Goal: Information Seeking & Learning: Learn about a topic

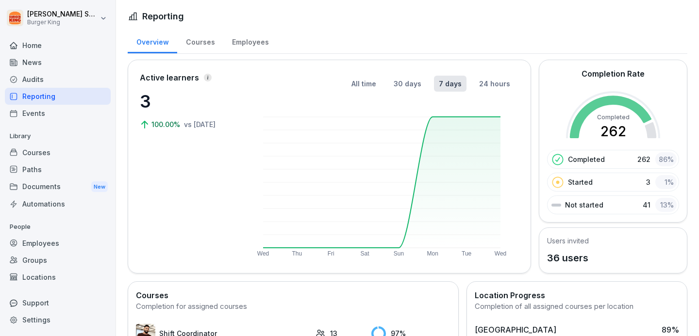
click at [45, 96] on div "Reporting" at bounding box center [58, 96] width 106 height 17
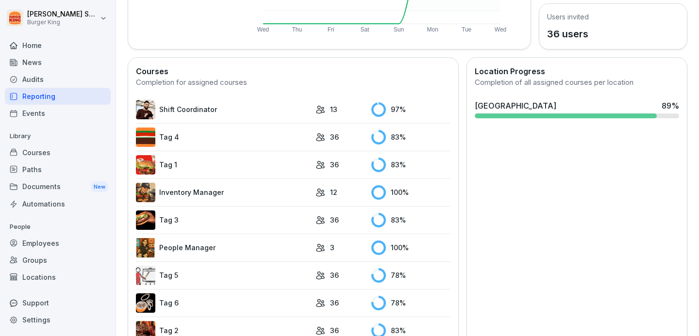
scroll to position [225, 0]
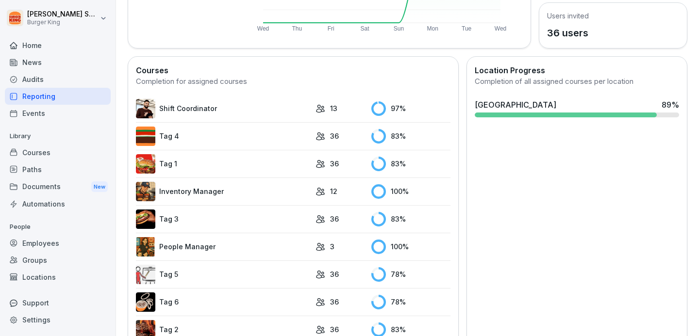
click at [147, 105] on img at bounding box center [145, 108] width 19 height 19
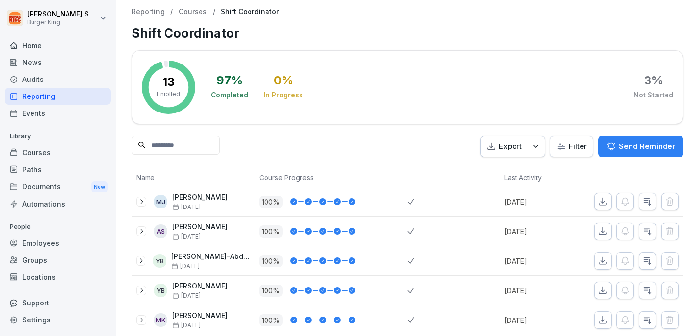
click at [64, 98] on div "Reporting" at bounding box center [58, 96] width 106 height 17
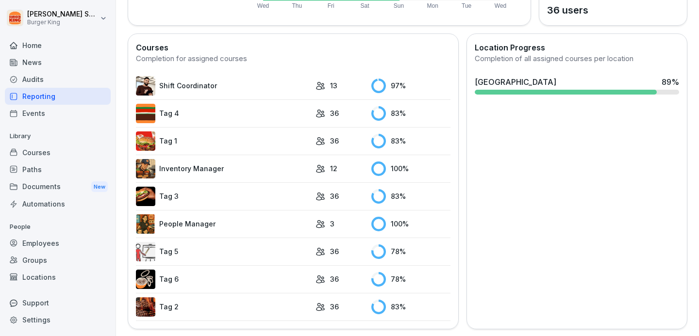
scroll to position [248, 0]
click at [153, 220] on img at bounding box center [145, 223] width 19 height 19
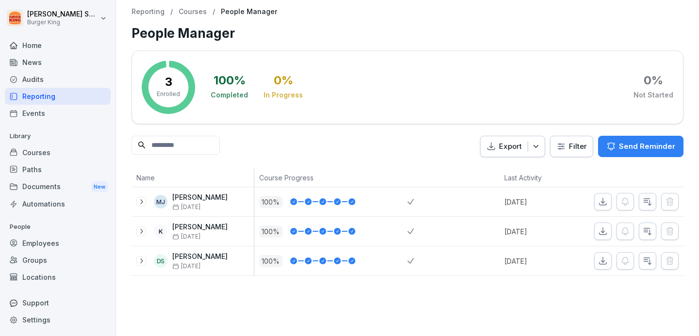
click at [72, 94] on div "Reporting" at bounding box center [58, 96] width 106 height 17
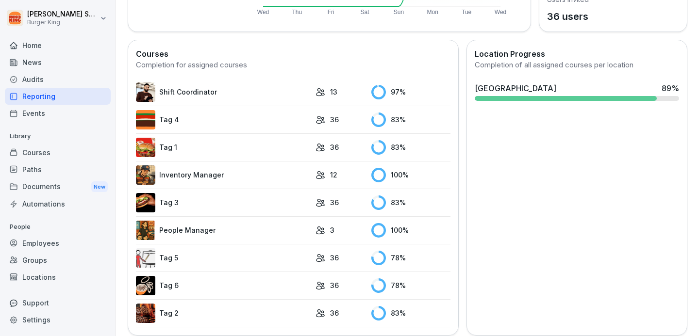
scroll to position [248, 0]
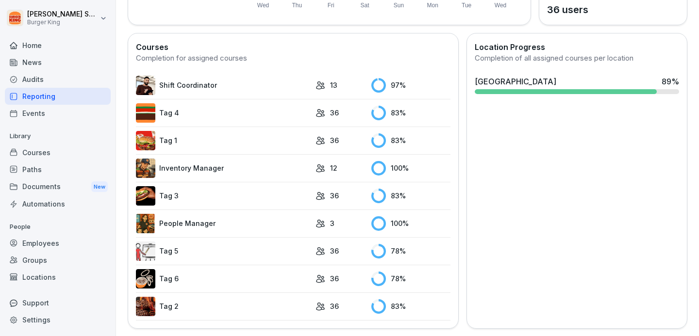
click at [188, 144] on link "Tag 1" at bounding box center [223, 140] width 175 height 19
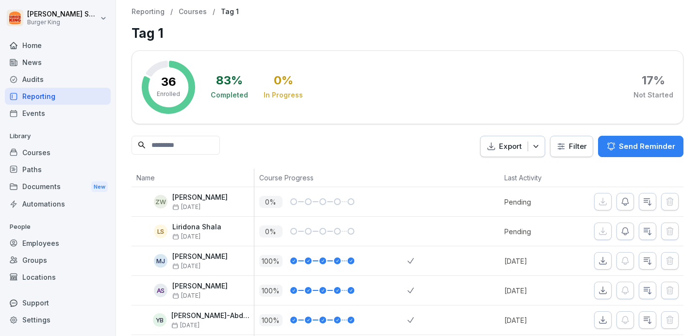
click at [74, 98] on div "Reporting" at bounding box center [58, 96] width 106 height 17
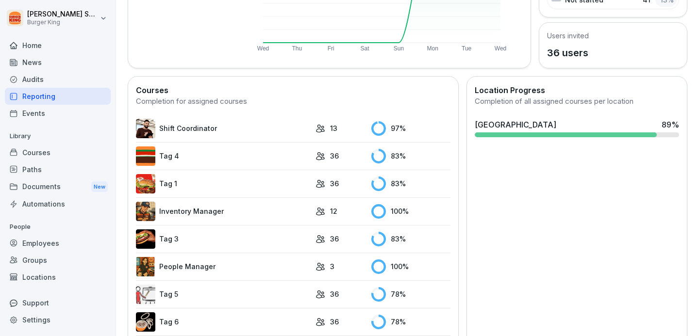
scroll to position [248, 0]
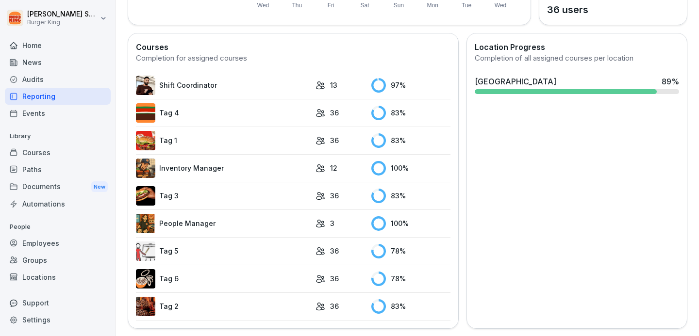
click at [181, 254] on link "Tag 5" at bounding box center [223, 251] width 175 height 19
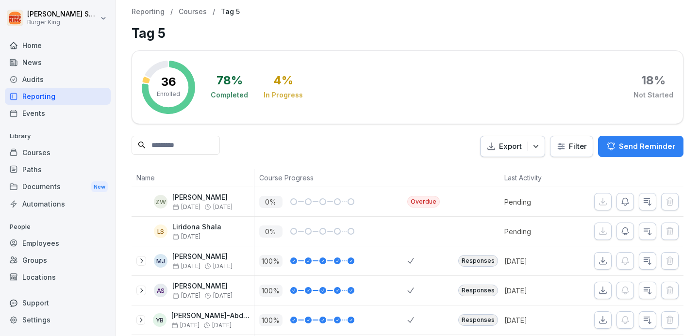
click at [50, 97] on div "Reporting" at bounding box center [58, 96] width 106 height 17
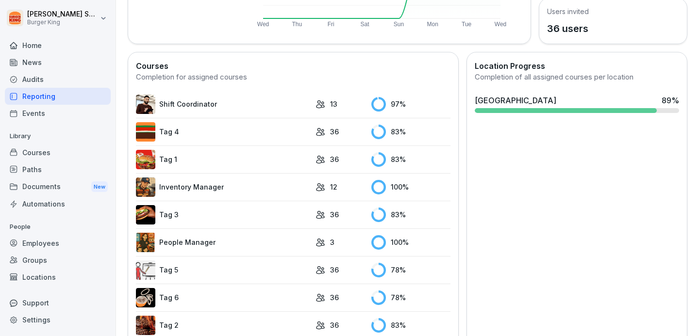
scroll to position [248, 0]
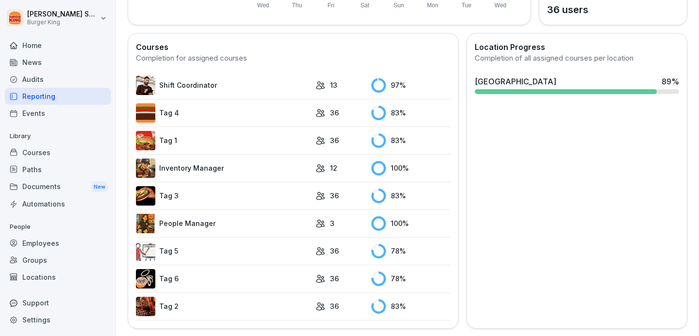
click at [150, 277] on img at bounding box center [145, 278] width 19 height 19
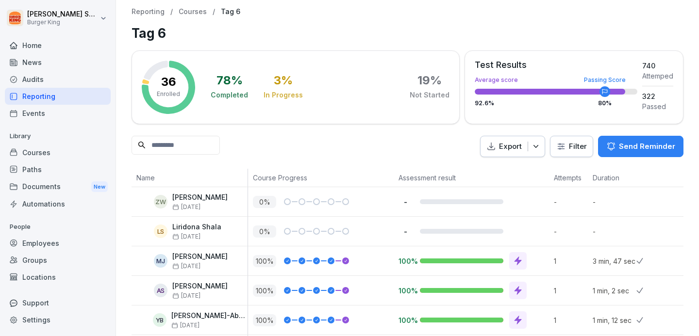
click at [30, 93] on div "Reporting" at bounding box center [58, 96] width 106 height 17
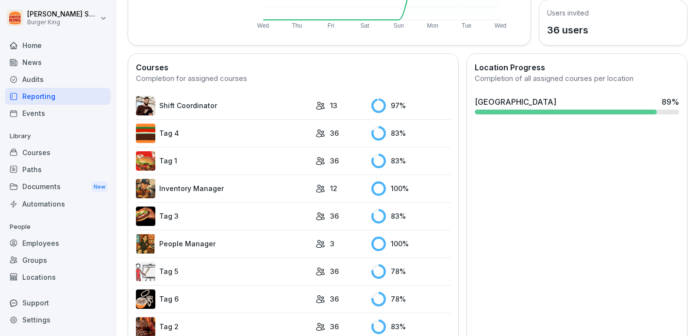
scroll to position [230, 0]
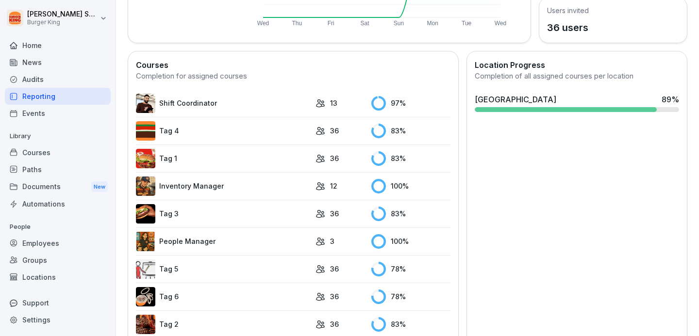
click at [148, 265] on img at bounding box center [145, 269] width 19 height 19
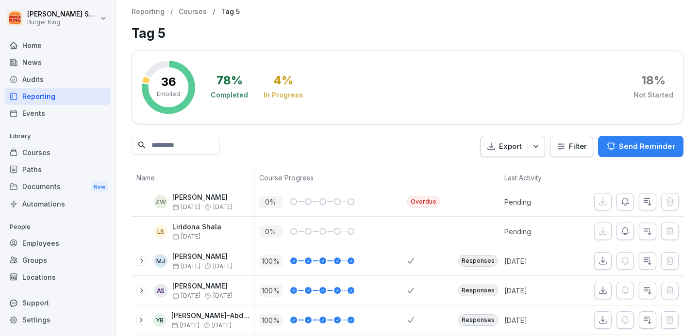
click at [39, 94] on div "Reporting" at bounding box center [58, 96] width 106 height 17
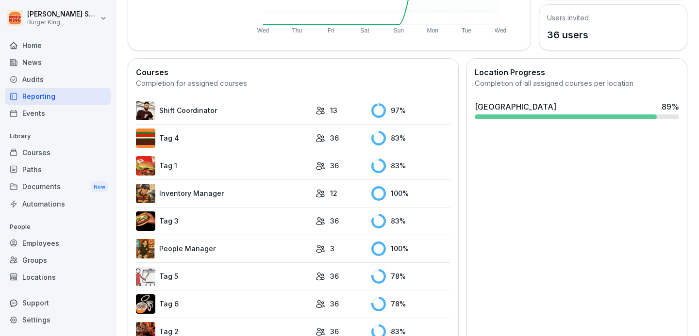
scroll to position [248, 0]
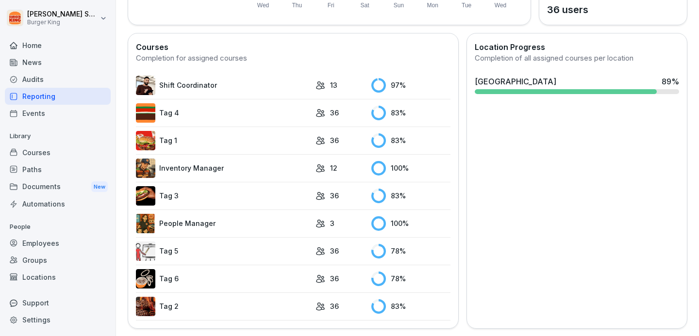
click at [138, 280] on img at bounding box center [145, 278] width 19 height 19
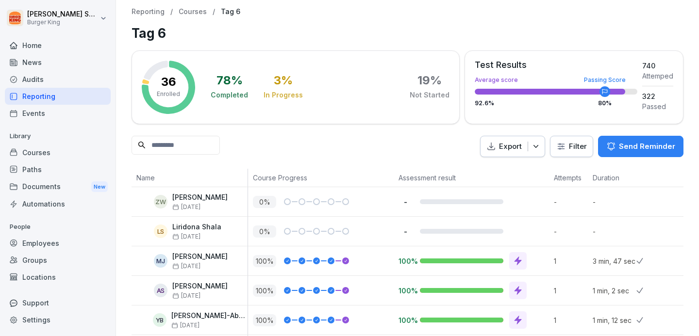
click at [45, 97] on div "Reporting" at bounding box center [58, 96] width 106 height 17
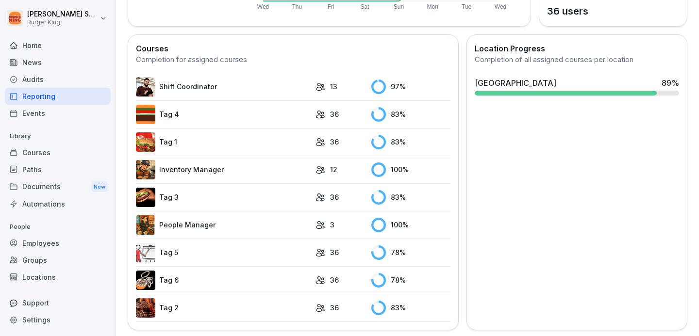
scroll to position [248, 0]
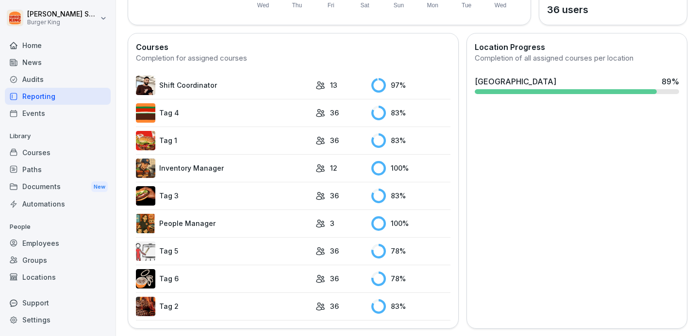
click at [200, 119] on link "Tag 4" at bounding box center [223, 112] width 175 height 19
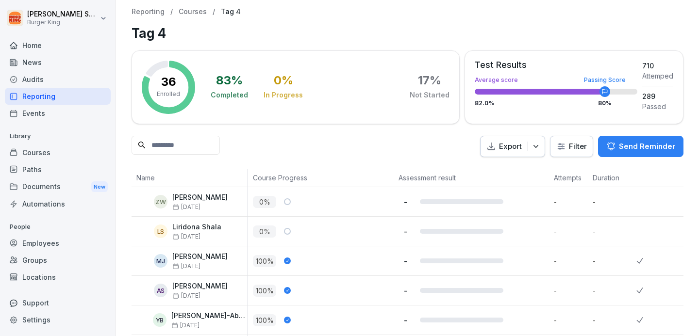
click at [35, 99] on div "Reporting" at bounding box center [58, 96] width 106 height 17
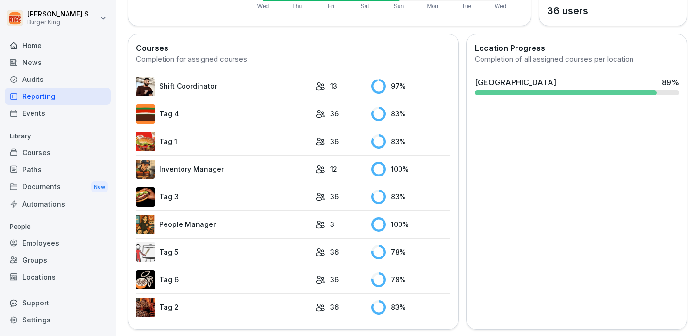
scroll to position [248, 0]
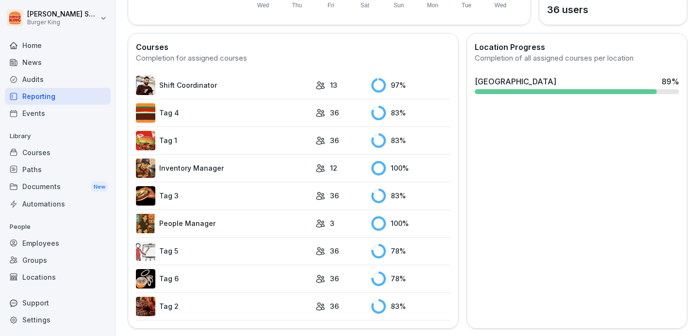
click at [168, 253] on link "Tag 5" at bounding box center [223, 251] width 175 height 19
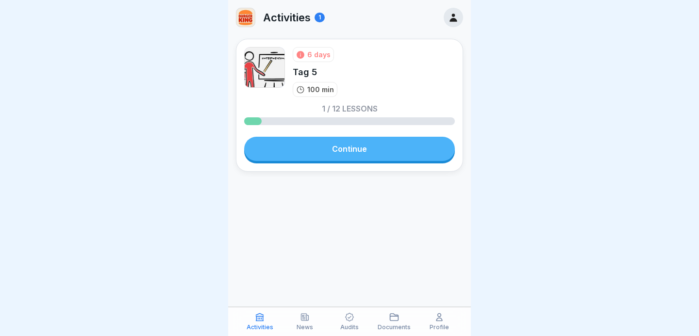
click at [327, 152] on link "Continue" at bounding box center [349, 149] width 211 height 24
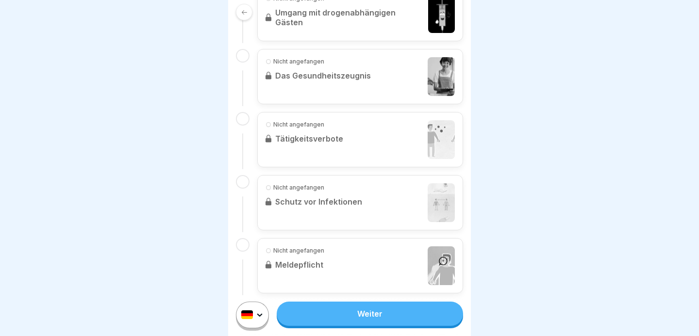
scroll to position [743, 0]
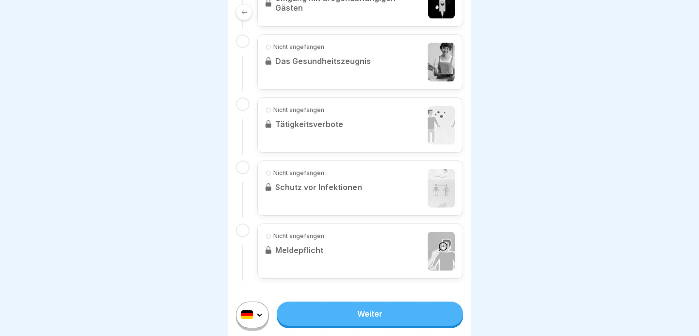
click at [373, 315] on link "Weiter" at bounding box center [370, 314] width 186 height 24
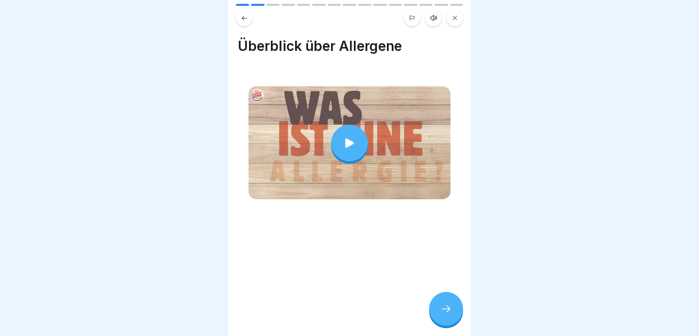
click at [350, 147] on icon at bounding box center [350, 143] width 14 height 14
click at [441, 314] on icon at bounding box center [446, 309] width 12 height 12
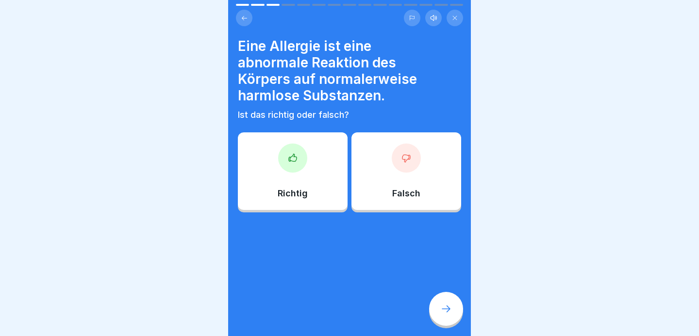
click at [308, 168] on div "Richtig" at bounding box center [293, 171] width 110 height 78
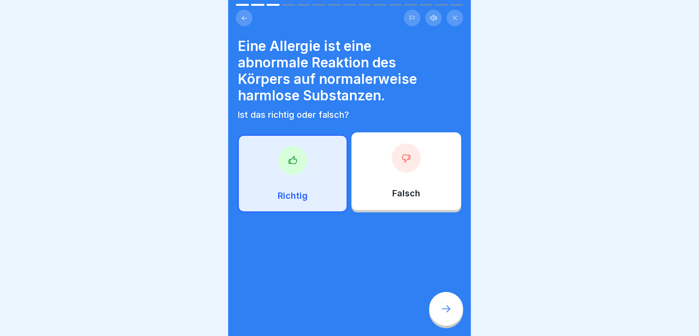
click at [438, 301] on div at bounding box center [446, 309] width 34 height 34
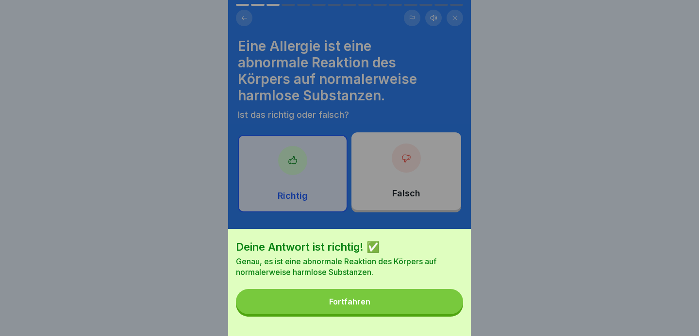
click at [405, 299] on button "Fortfahren" at bounding box center [349, 301] width 227 height 25
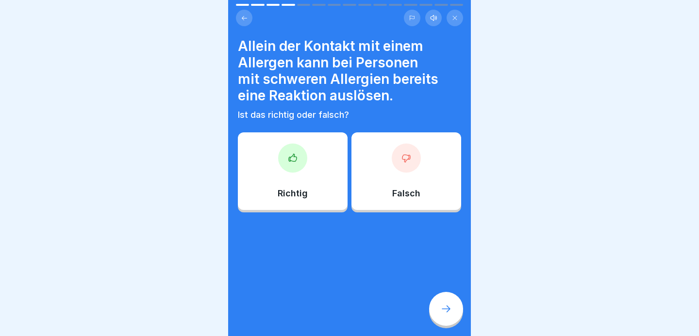
click at [298, 179] on div "Richtig" at bounding box center [293, 171] width 110 height 78
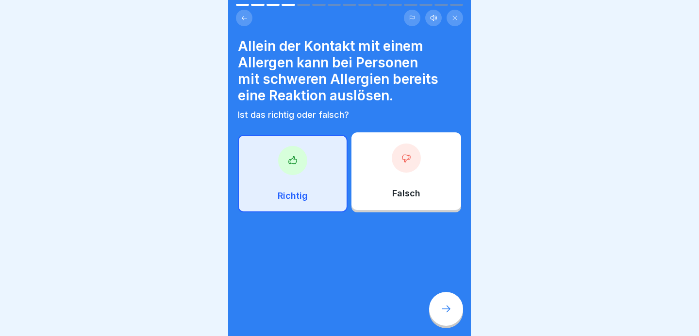
click at [440, 309] on icon at bounding box center [446, 309] width 12 height 12
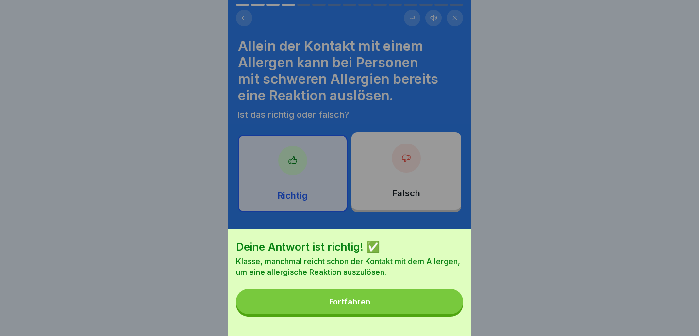
click at [402, 300] on button "Fortfahren" at bounding box center [349, 301] width 227 height 25
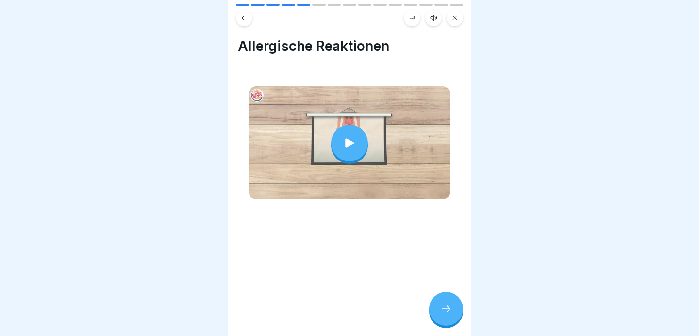
click at [354, 144] on icon at bounding box center [350, 143] width 14 height 14
click at [438, 297] on div at bounding box center [446, 309] width 34 height 34
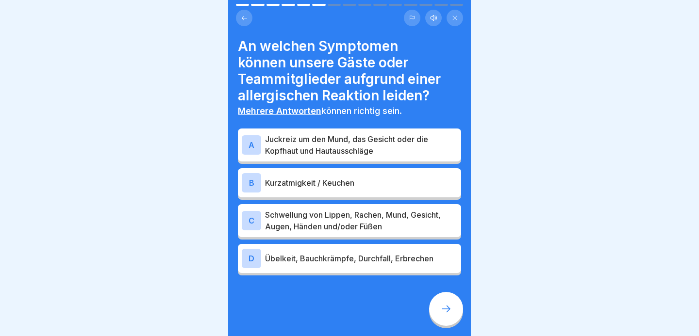
click at [246, 144] on div "A" at bounding box center [251, 144] width 19 height 19
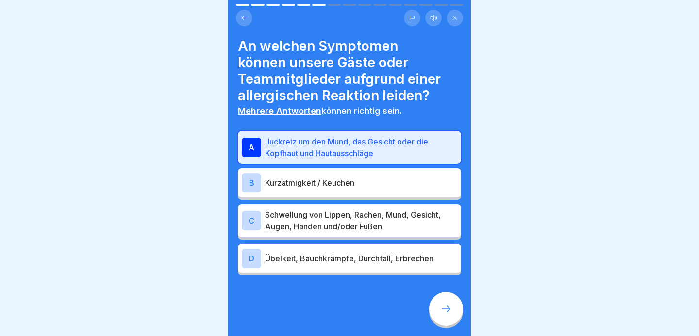
click at [247, 182] on div "B" at bounding box center [251, 182] width 19 height 19
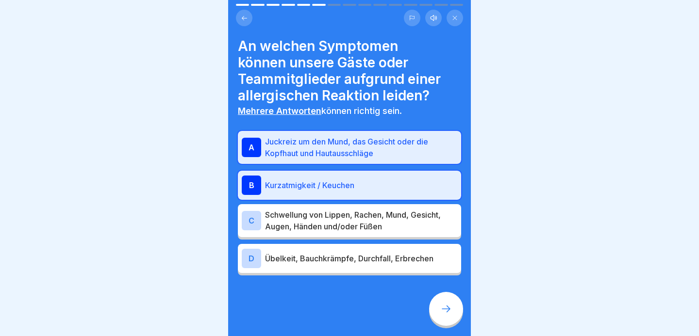
click at [251, 226] on div "C" at bounding box center [251, 220] width 19 height 19
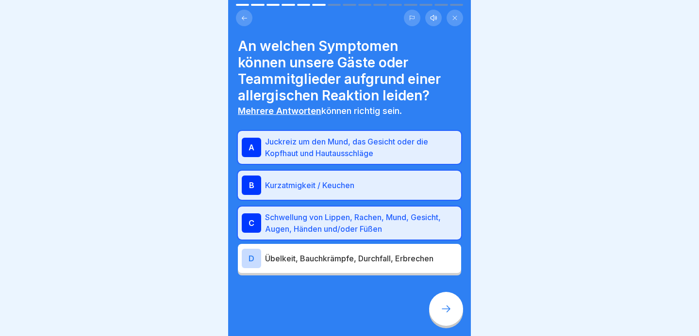
click at [253, 261] on div "D" at bounding box center [251, 258] width 19 height 19
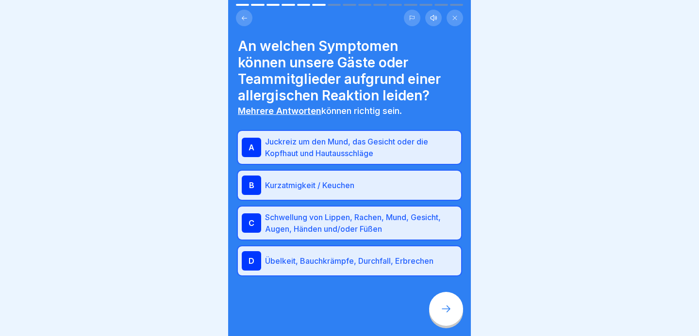
click at [444, 317] on div at bounding box center [446, 309] width 34 height 34
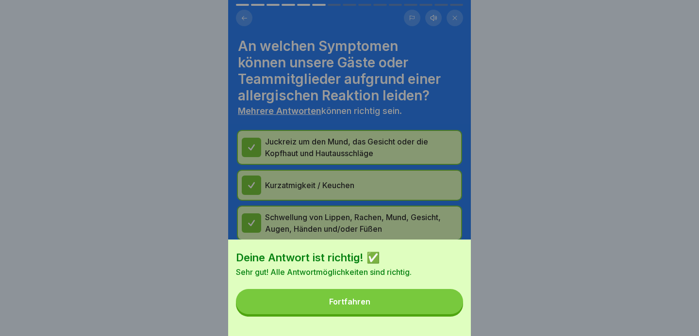
click at [373, 295] on button "Fortfahren" at bounding box center [349, 301] width 227 height 25
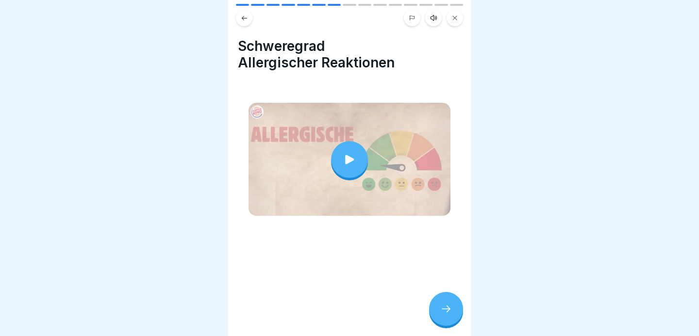
click at [441, 311] on icon at bounding box center [446, 309] width 12 height 12
click at [442, 310] on icon at bounding box center [446, 309] width 12 height 12
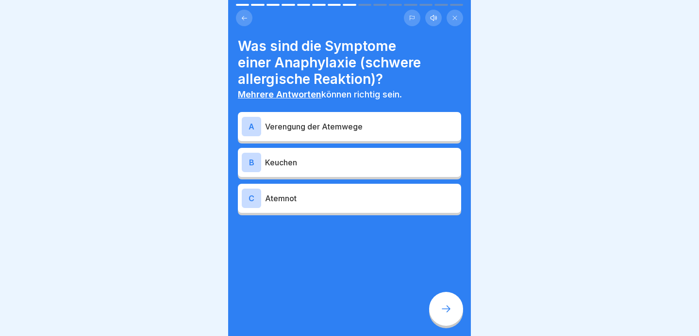
click at [247, 122] on div "A" at bounding box center [251, 126] width 19 height 19
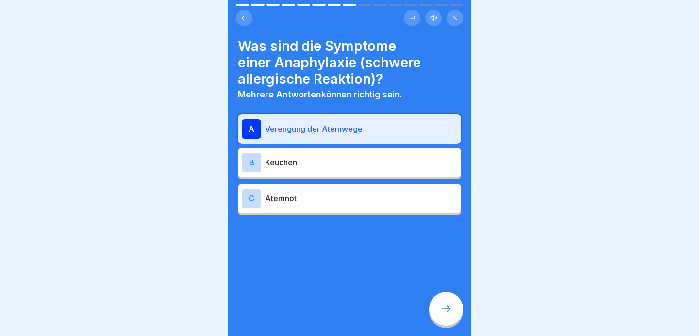
click at [253, 163] on div "B" at bounding box center [251, 162] width 19 height 19
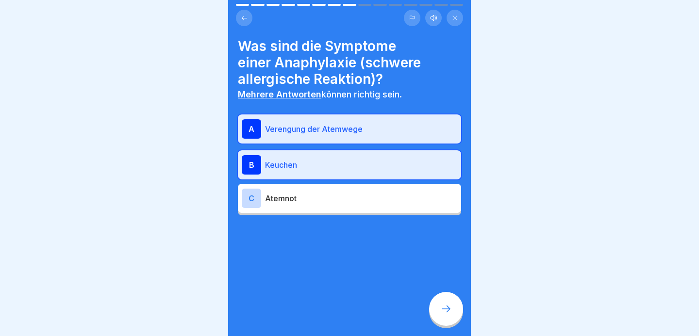
click at [250, 196] on div "C" at bounding box center [251, 198] width 19 height 19
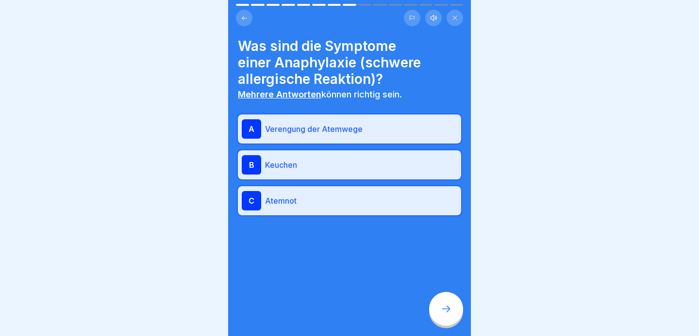
click at [445, 314] on icon at bounding box center [446, 309] width 12 height 12
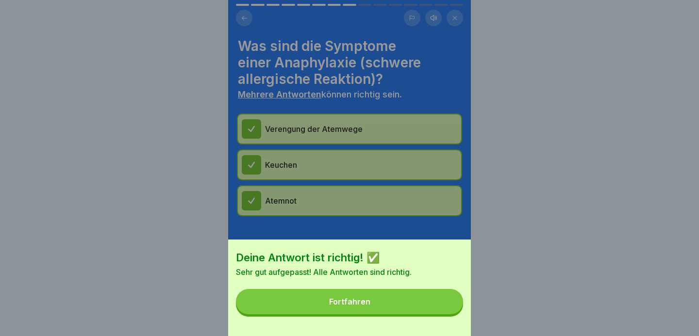
click at [382, 312] on button "Fortfahren" at bounding box center [349, 301] width 227 height 25
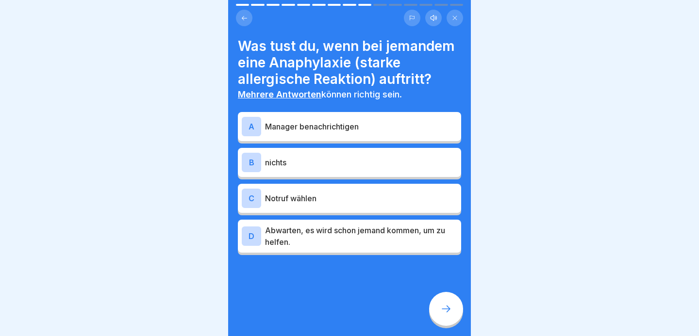
click at [255, 132] on div "A" at bounding box center [251, 126] width 19 height 19
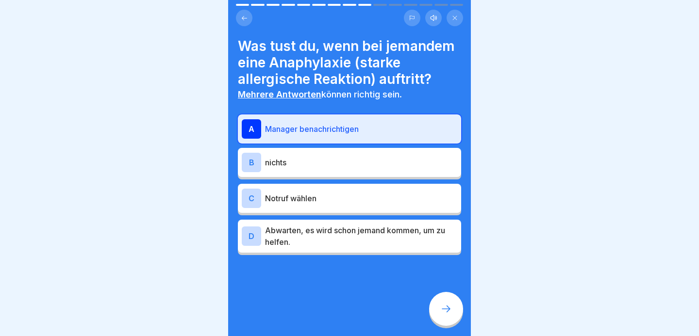
click at [257, 192] on div "C" at bounding box center [251, 198] width 19 height 19
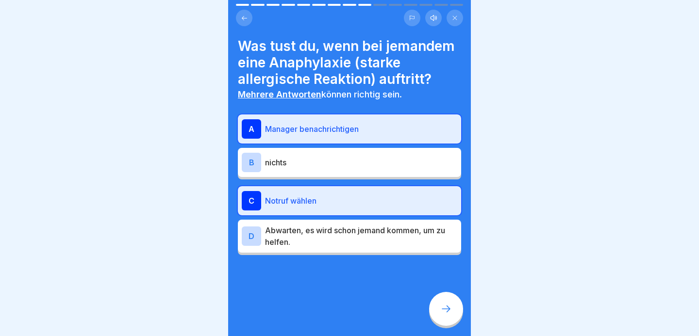
click at [442, 309] on icon at bounding box center [446, 309] width 12 height 12
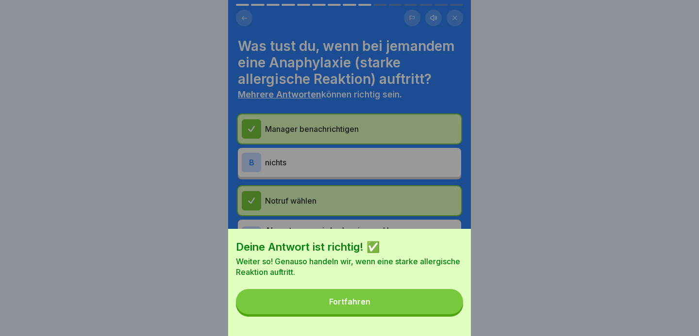
click at [377, 299] on button "Fortfahren" at bounding box center [349, 301] width 227 height 25
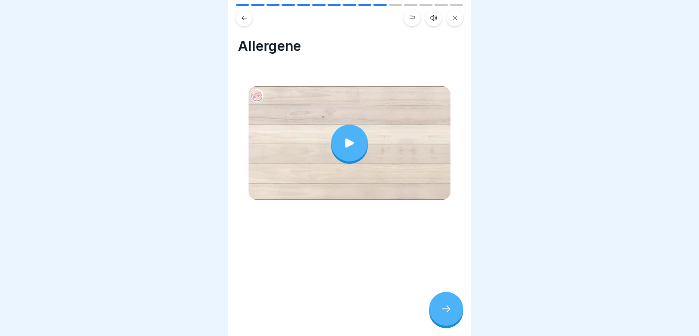
click at [347, 155] on div at bounding box center [349, 143] width 37 height 37
click at [448, 314] on icon at bounding box center [446, 309] width 12 height 12
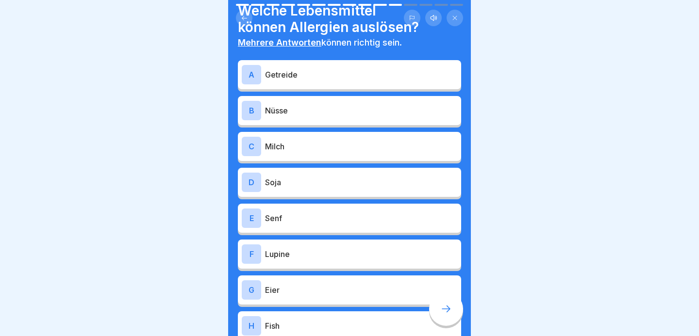
scroll to position [37, 0]
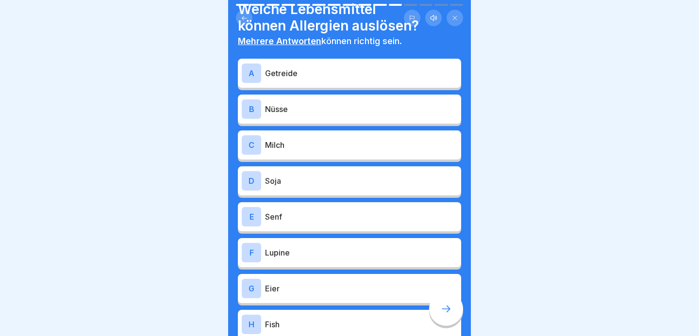
click at [251, 77] on div "A" at bounding box center [251, 73] width 19 height 19
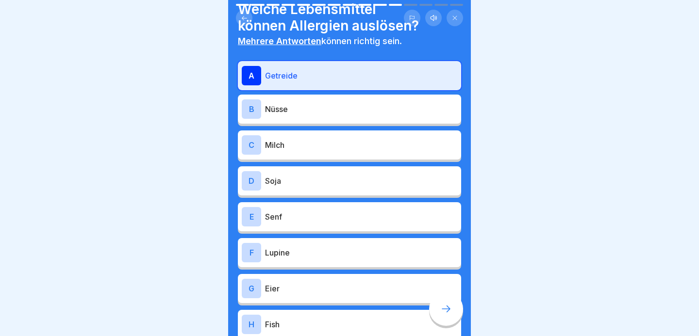
click at [249, 104] on div "B" at bounding box center [251, 108] width 19 height 19
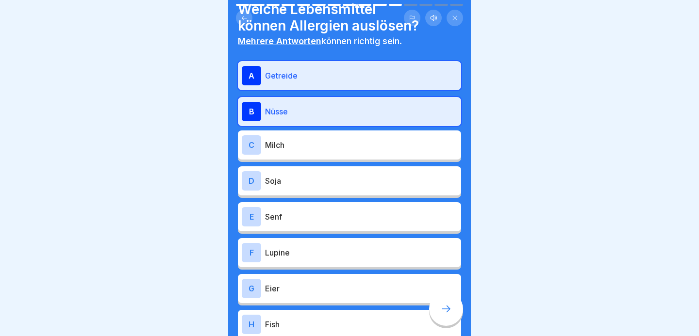
click at [252, 145] on div "C" at bounding box center [251, 144] width 19 height 19
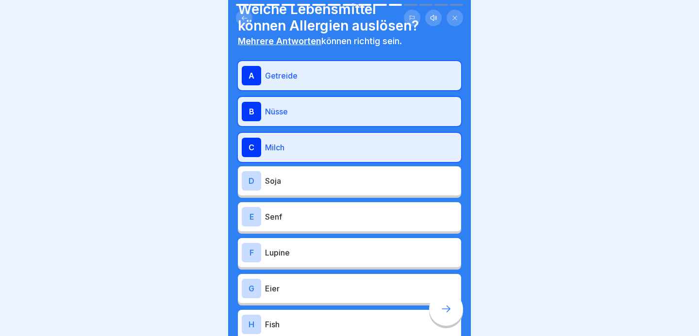
click at [248, 187] on div "D" at bounding box center [251, 180] width 19 height 19
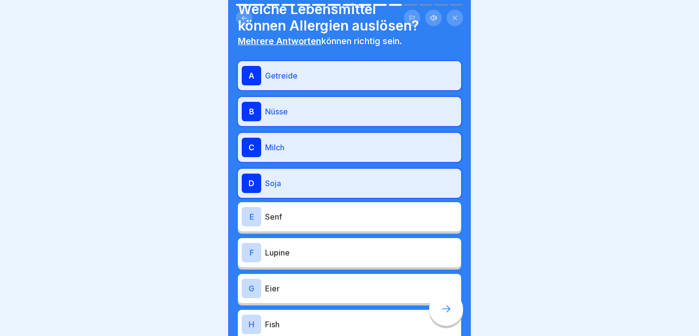
click at [247, 220] on div "E" at bounding box center [251, 216] width 19 height 19
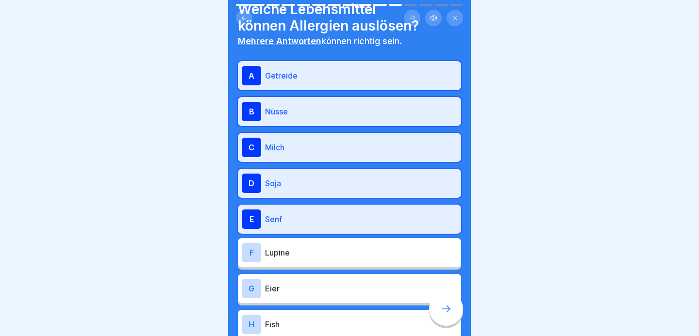
click at [250, 259] on div "F" at bounding box center [251, 252] width 19 height 19
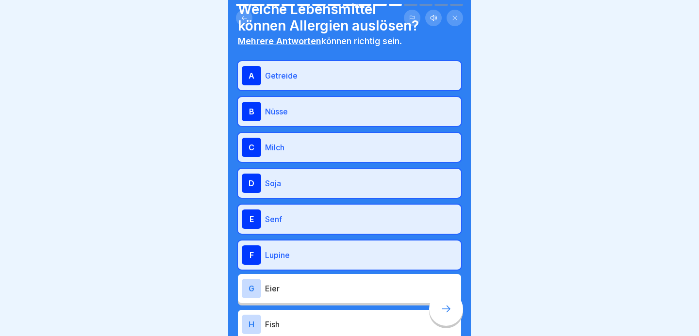
click at [249, 281] on div "G" at bounding box center [251, 288] width 19 height 19
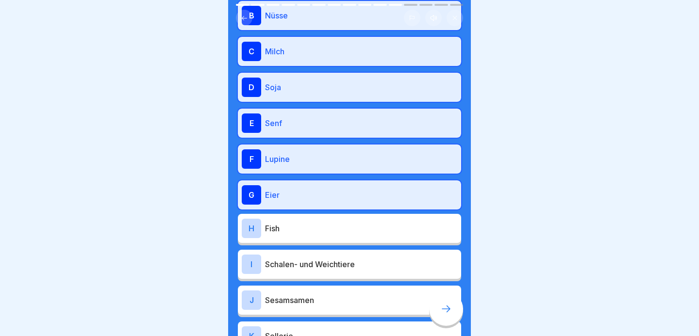
scroll to position [141, 0]
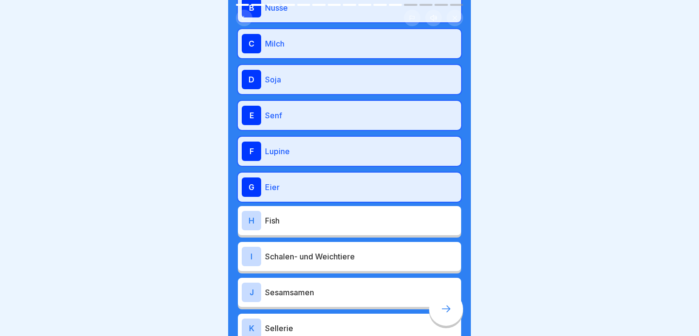
click at [254, 224] on div "H" at bounding box center [251, 220] width 19 height 19
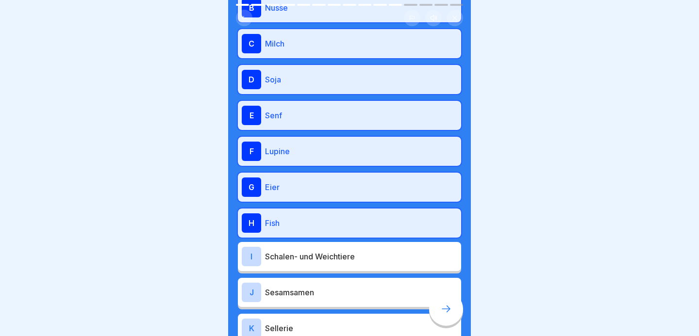
click at [253, 250] on div "I" at bounding box center [251, 256] width 19 height 19
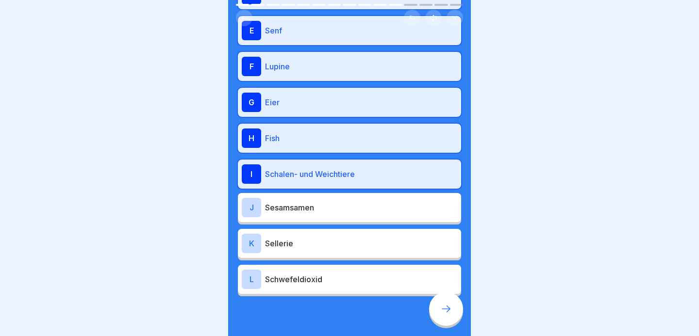
scroll to position [227, 0]
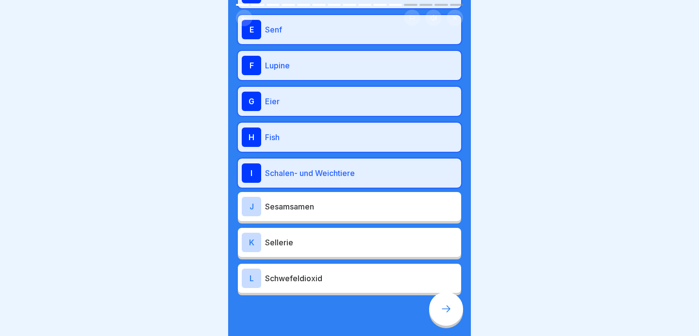
click at [253, 204] on div "J" at bounding box center [251, 206] width 19 height 19
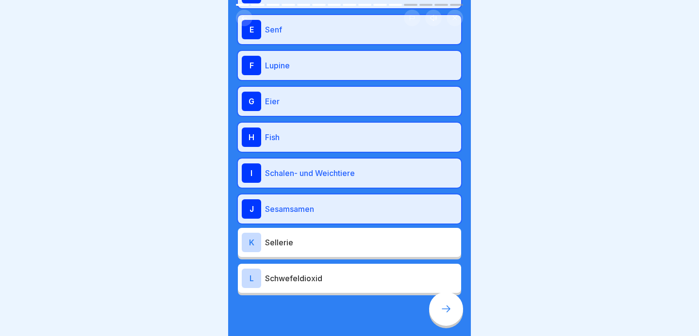
click at [245, 245] on div "K" at bounding box center [251, 242] width 19 height 19
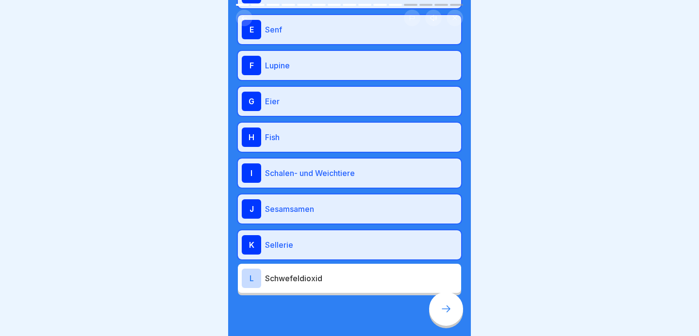
click at [248, 281] on div "L" at bounding box center [251, 278] width 19 height 19
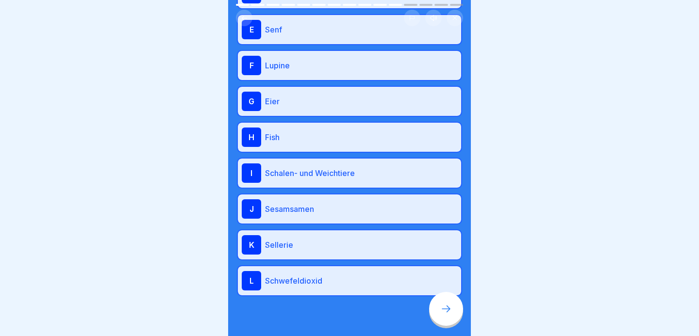
click at [443, 312] on icon at bounding box center [446, 309] width 12 height 12
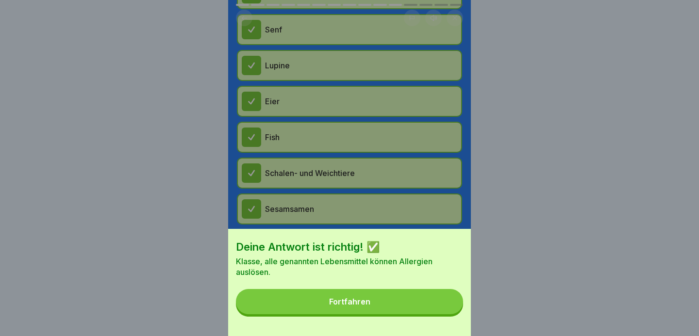
click at [353, 299] on div "Fortfahren" at bounding box center [349, 301] width 41 height 9
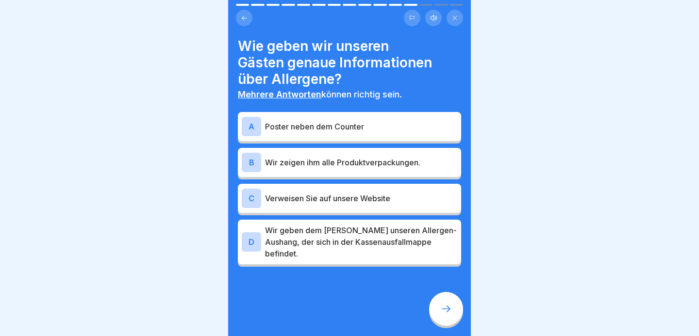
click at [248, 122] on div "A" at bounding box center [251, 126] width 19 height 19
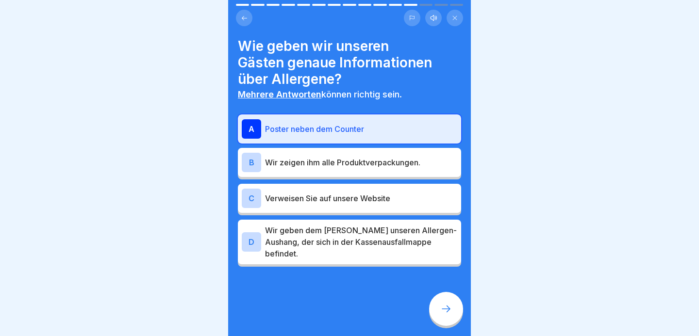
click at [256, 197] on div "C" at bounding box center [251, 198] width 19 height 19
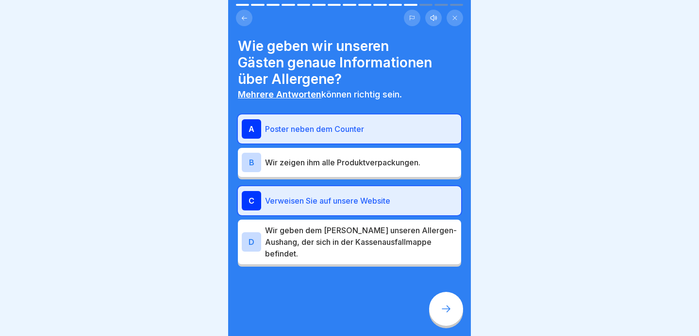
click at [254, 237] on div "D" at bounding box center [251, 241] width 19 height 19
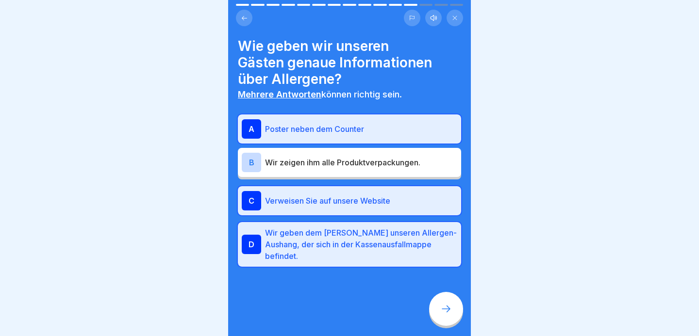
click at [441, 310] on icon at bounding box center [446, 309] width 12 height 12
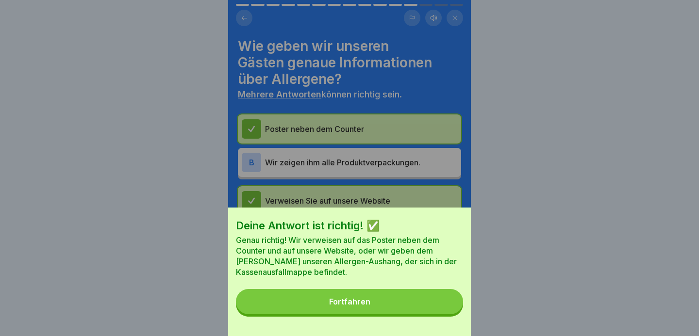
click at [343, 308] on button "Fortfahren" at bounding box center [349, 301] width 227 height 25
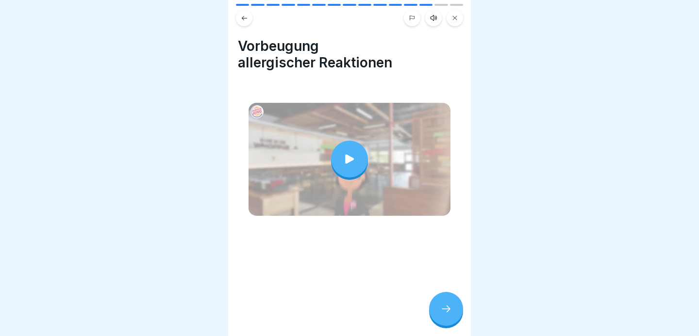
click at [445, 306] on icon at bounding box center [446, 309] width 12 height 12
click at [449, 311] on icon at bounding box center [446, 309] width 12 height 12
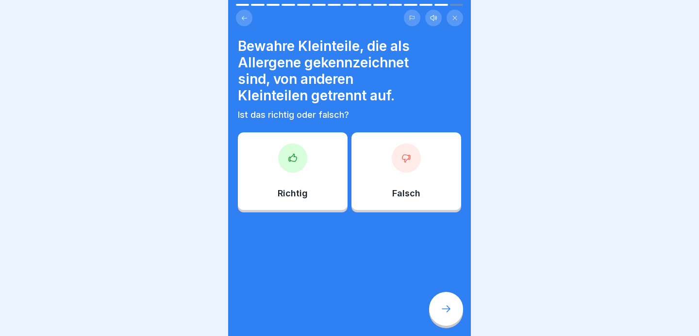
click at [289, 181] on div "Richtig" at bounding box center [293, 171] width 110 height 78
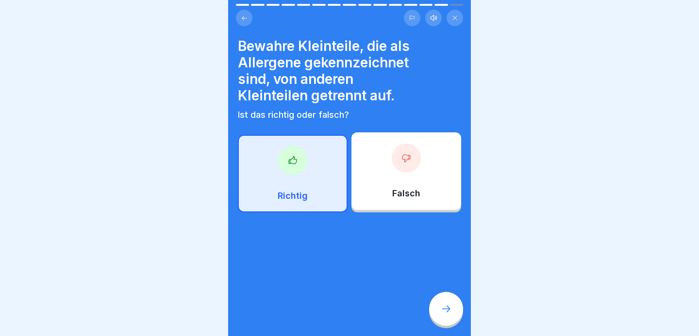
click at [440, 308] on icon at bounding box center [446, 309] width 12 height 12
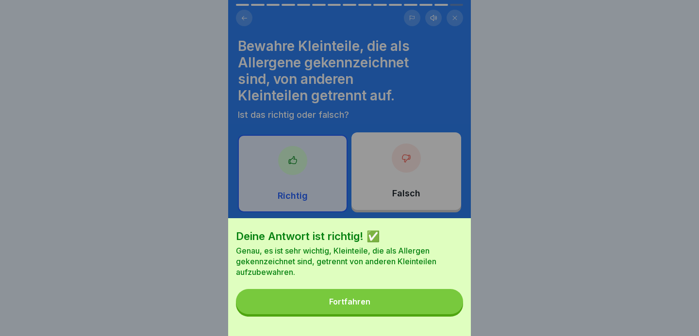
click at [382, 304] on button "Fortfahren" at bounding box center [349, 301] width 227 height 25
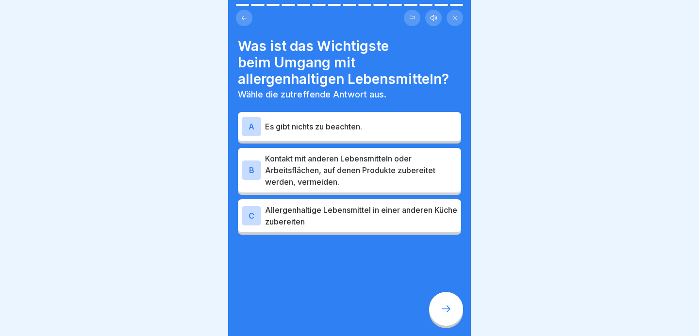
click at [253, 172] on div "B" at bounding box center [251, 170] width 19 height 19
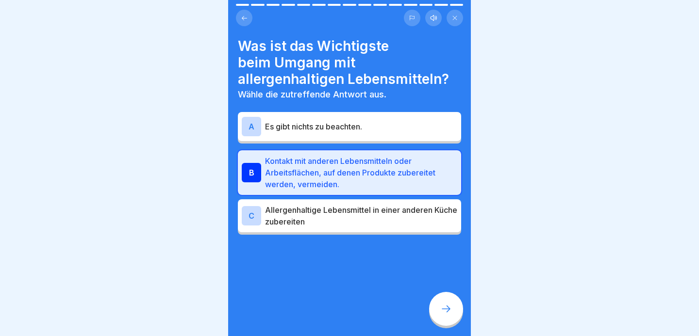
click at [443, 315] on div at bounding box center [446, 309] width 34 height 34
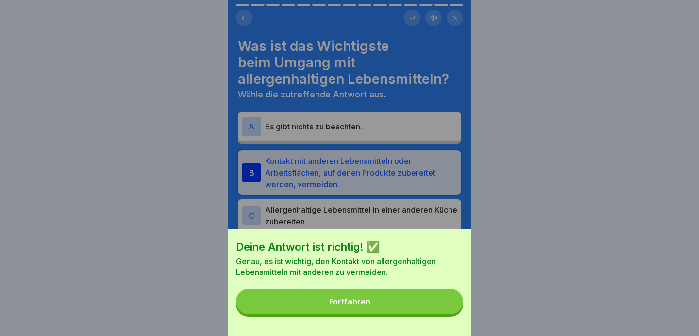
click at [369, 307] on button "Fortfahren" at bounding box center [349, 301] width 227 height 25
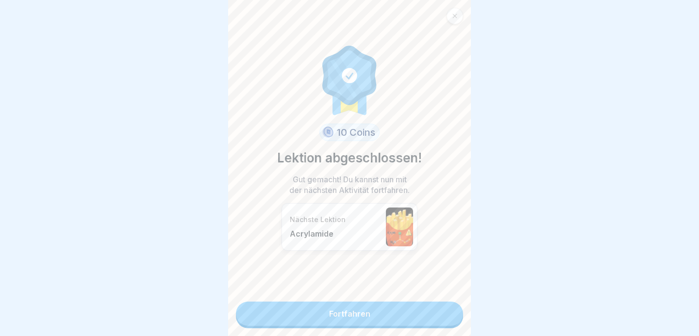
click at [380, 313] on link "Fortfahren" at bounding box center [349, 314] width 227 height 24
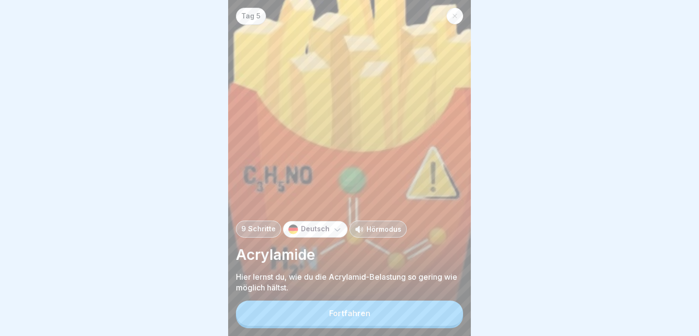
click at [401, 314] on button "Fortfahren" at bounding box center [349, 313] width 227 height 25
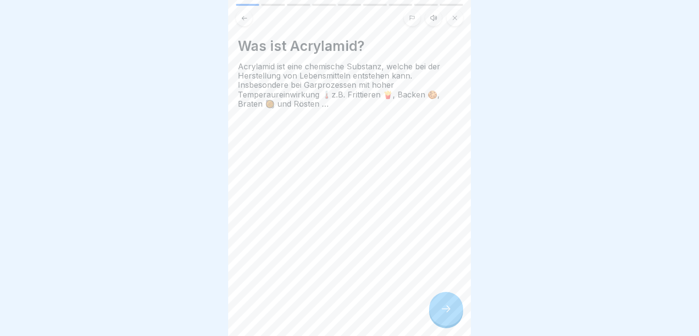
click at [441, 300] on div at bounding box center [446, 309] width 34 height 34
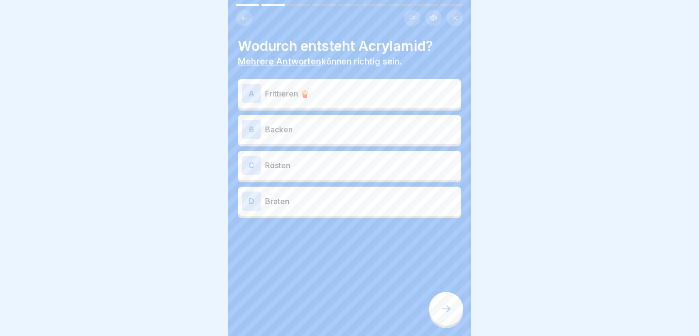
click at [250, 95] on div "A" at bounding box center [251, 93] width 19 height 19
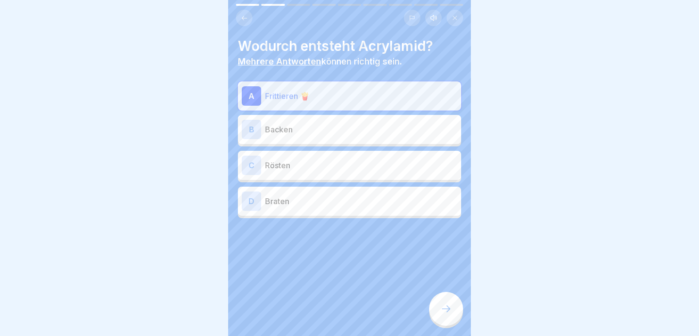
click at [252, 126] on div "B" at bounding box center [251, 129] width 19 height 19
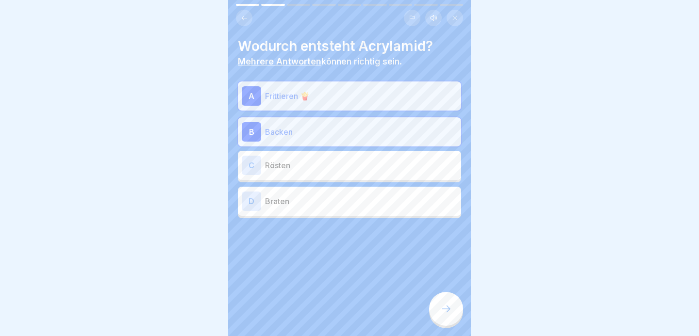
click at [256, 203] on div "D" at bounding box center [251, 201] width 19 height 19
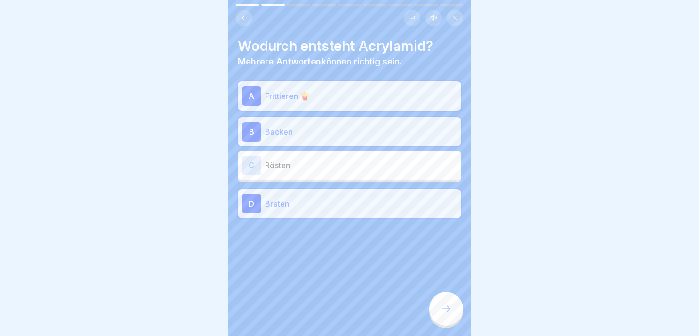
click at [438, 300] on div at bounding box center [446, 309] width 34 height 34
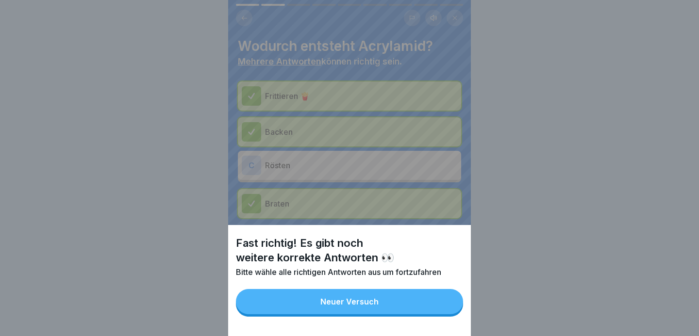
click at [389, 306] on button "Neuer Versuch" at bounding box center [349, 301] width 227 height 25
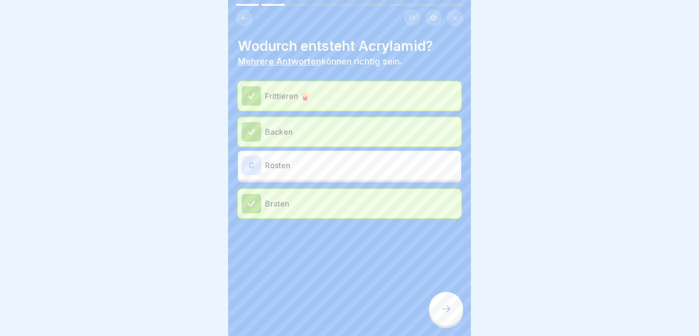
click at [252, 162] on div "C" at bounding box center [251, 165] width 19 height 19
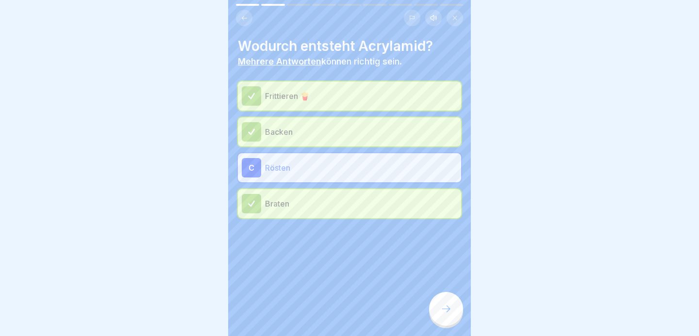
click at [441, 313] on icon at bounding box center [446, 309] width 12 height 12
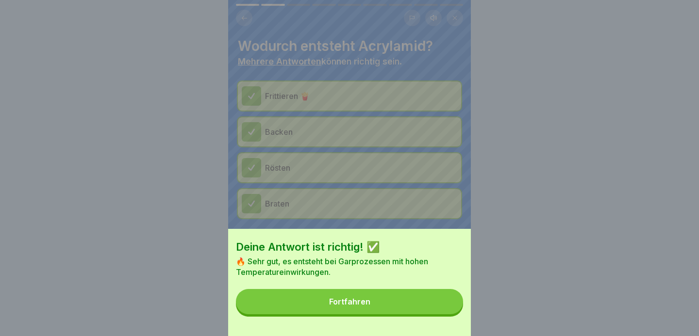
click at [355, 309] on button "Fortfahren" at bounding box center [349, 301] width 227 height 25
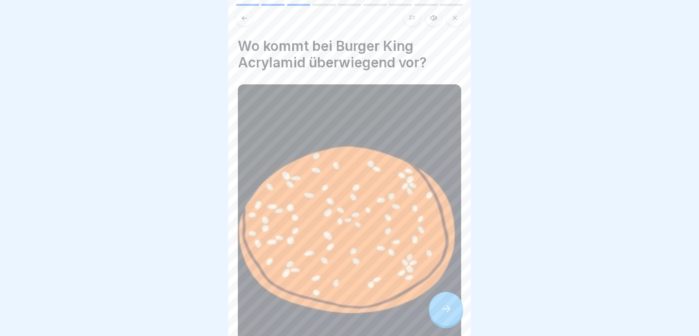
click at [450, 311] on icon at bounding box center [446, 309] width 12 height 12
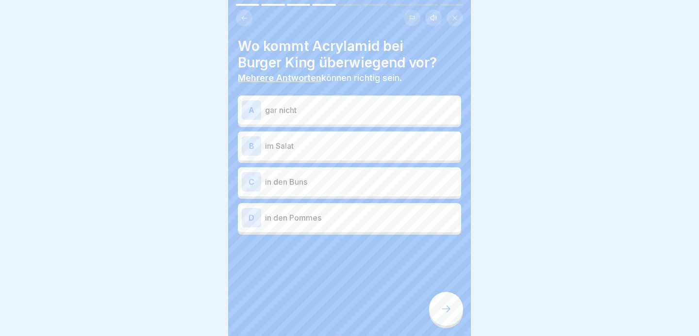
click at [251, 181] on div "C" at bounding box center [251, 181] width 19 height 19
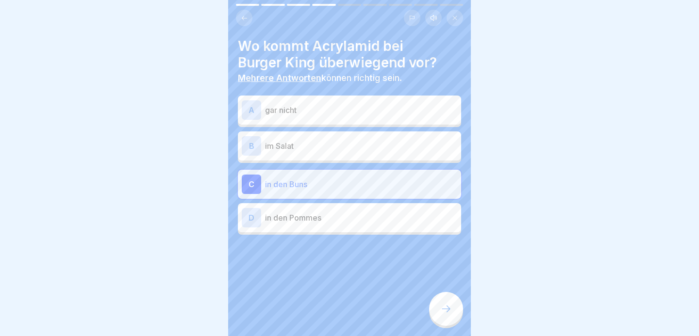
click at [249, 226] on div "D" at bounding box center [251, 217] width 19 height 19
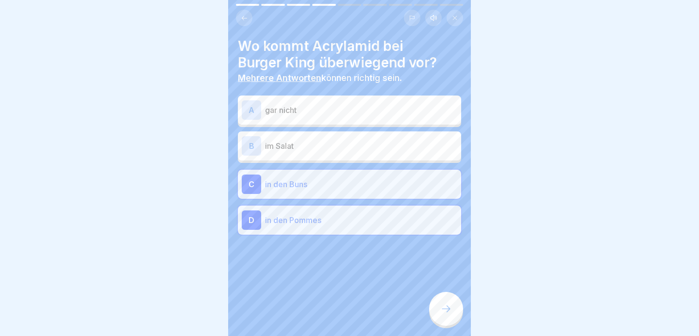
click at [457, 310] on div at bounding box center [446, 309] width 34 height 34
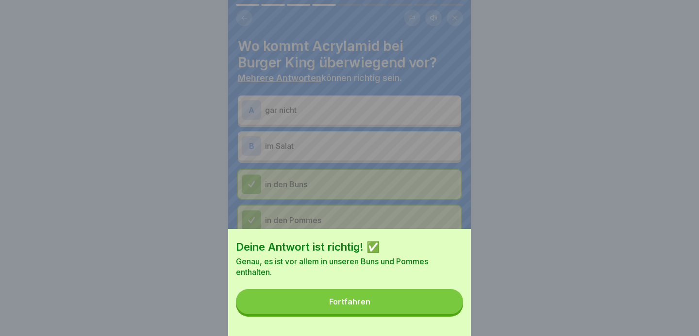
click at [374, 298] on button "Fortfahren" at bounding box center [349, 301] width 227 height 25
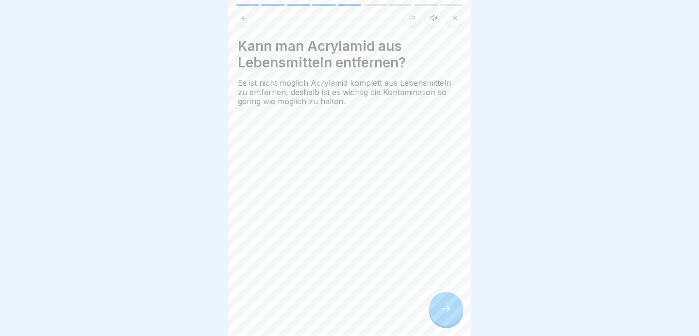
click at [448, 308] on icon at bounding box center [446, 309] width 12 height 12
click at [446, 313] on icon at bounding box center [446, 309] width 12 height 12
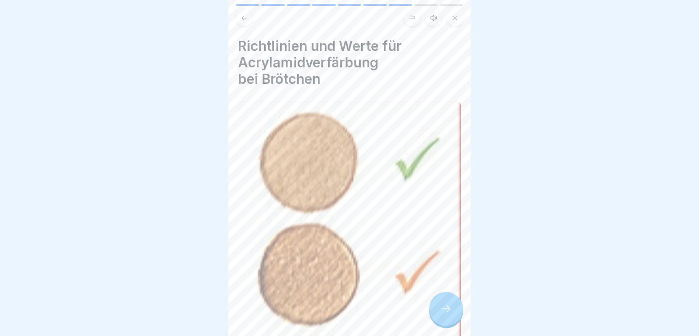
click at [444, 312] on icon at bounding box center [446, 309] width 12 height 12
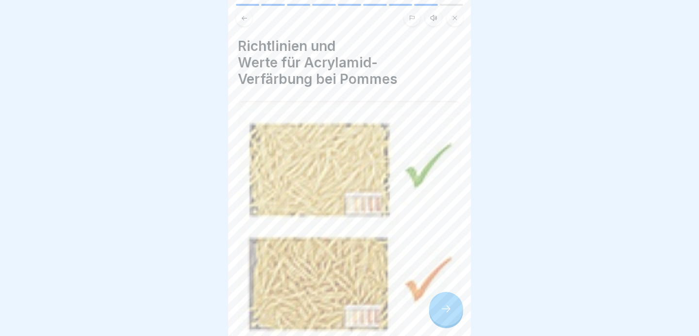
click at [443, 313] on icon at bounding box center [446, 309] width 12 height 12
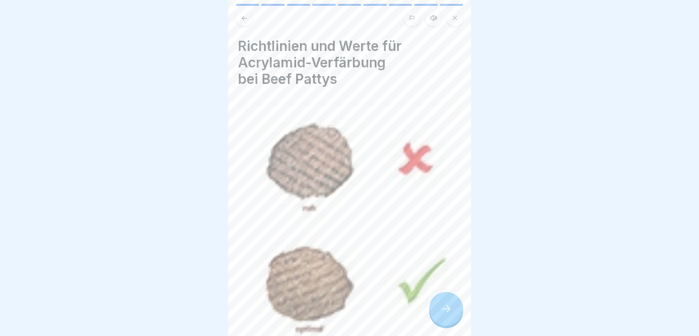
click at [443, 315] on div at bounding box center [446, 309] width 34 height 34
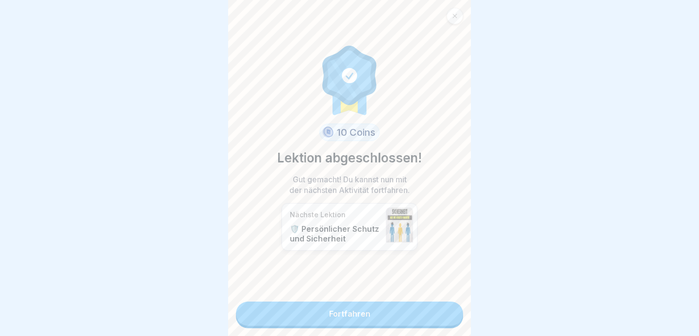
click at [379, 322] on link "Fortfahren" at bounding box center [349, 314] width 227 height 24
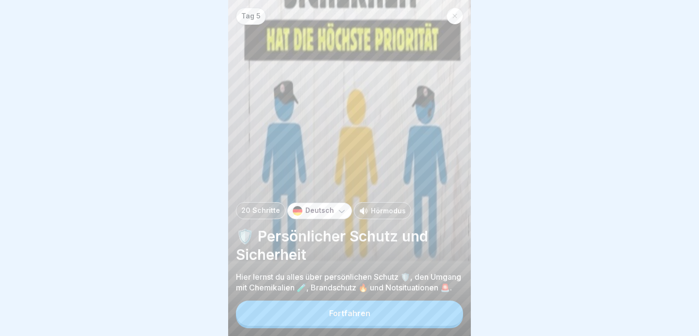
click at [379, 322] on button "Fortfahren" at bounding box center [349, 313] width 227 height 25
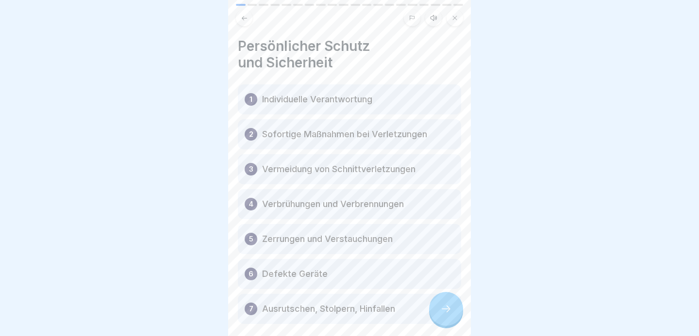
click at [448, 308] on icon at bounding box center [446, 309] width 12 height 12
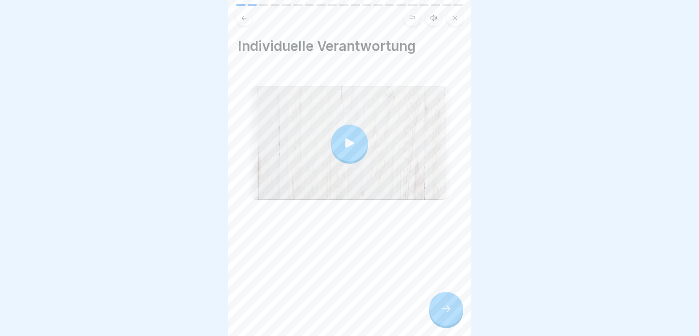
click at [440, 315] on div at bounding box center [446, 309] width 34 height 34
click at [438, 318] on div at bounding box center [446, 309] width 34 height 34
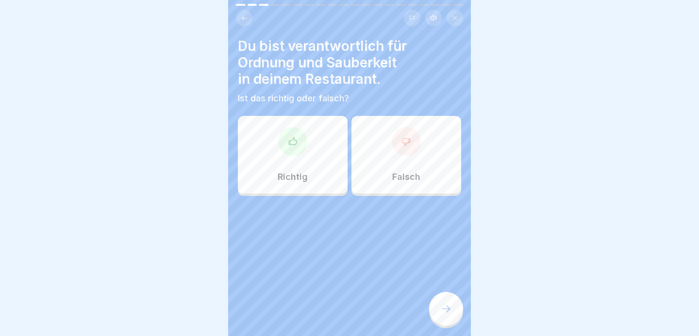
click at [306, 162] on div "Richtig" at bounding box center [293, 155] width 110 height 78
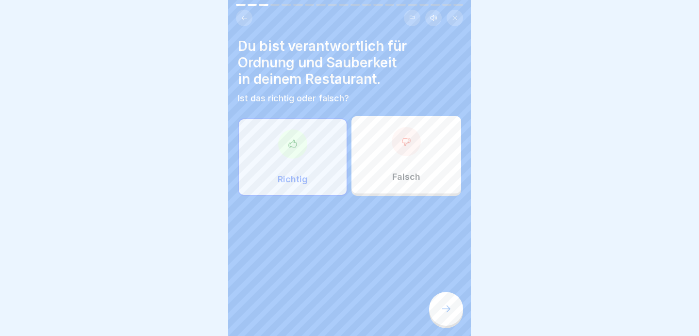
click at [443, 308] on icon at bounding box center [446, 309] width 12 height 12
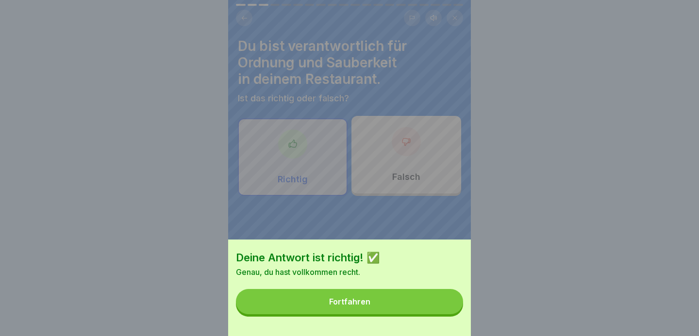
click at [414, 308] on button "Fortfahren" at bounding box center [349, 301] width 227 height 25
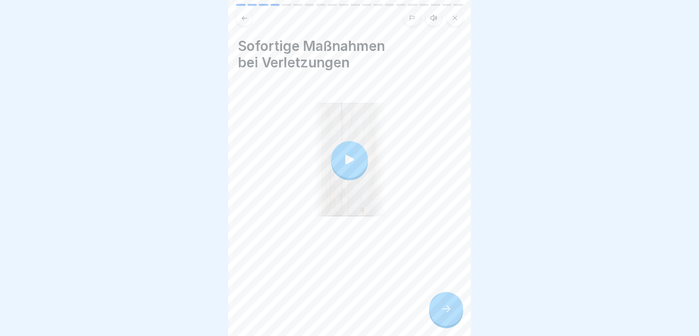
click at [438, 311] on div at bounding box center [446, 309] width 34 height 34
click at [443, 304] on div at bounding box center [446, 309] width 34 height 34
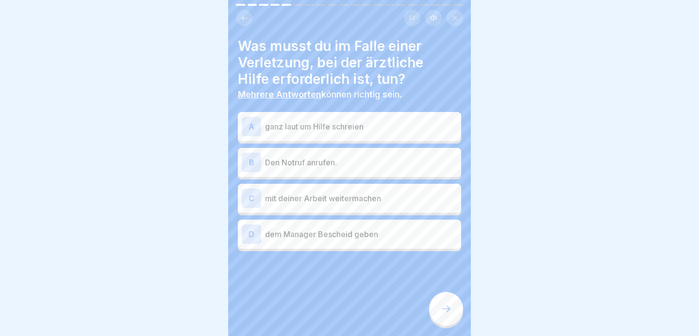
click at [251, 162] on div "B" at bounding box center [251, 162] width 19 height 19
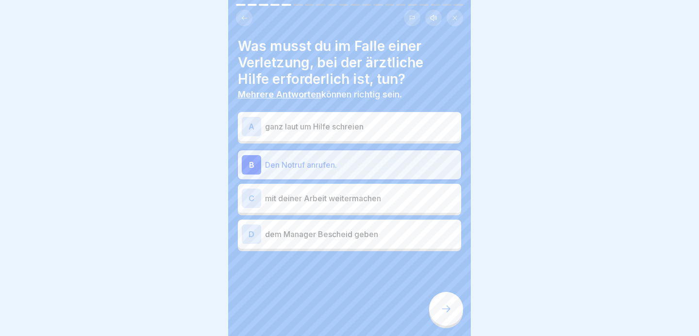
click at [249, 236] on div "D" at bounding box center [251, 234] width 19 height 19
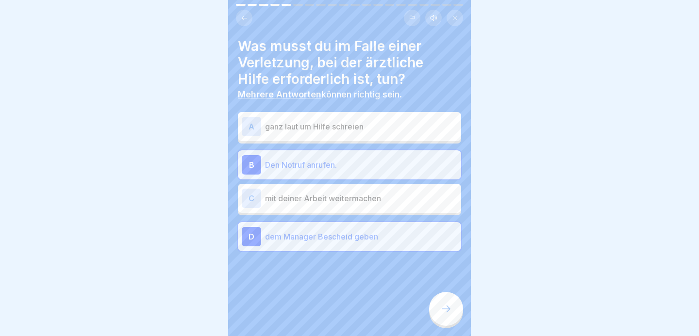
click at [438, 309] on div at bounding box center [446, 309] width 34 height 34
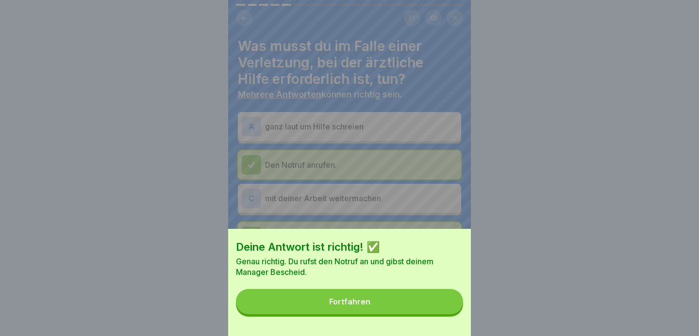
click at [376, 309] on button "Fortfahren" at bounding box center [349, 301] width 227 height 25
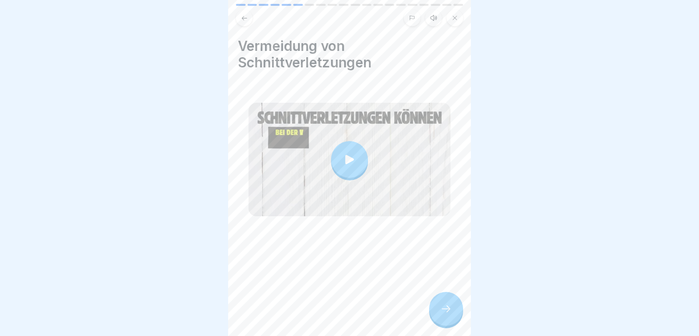
click at [444, 308] on icon at bounding box center [446, 309] width 12 height 12
click at [451, 314] on icon at bounding box center [446, 309] width 12 height 12
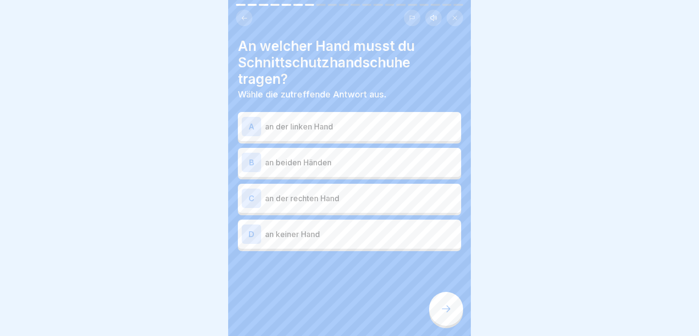
click at [245, 152] on div "B an beiden Händen" at bounding box center [349, 162] width 223 height 29
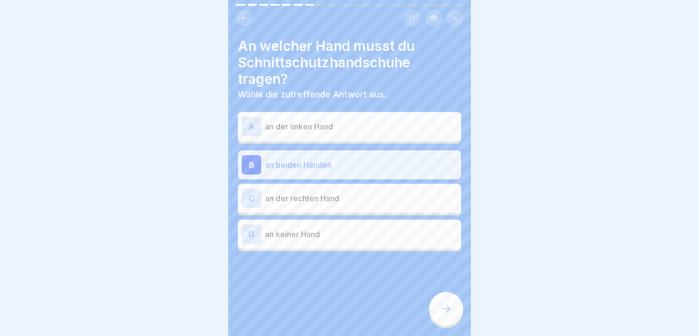
click at [441, 304] on icon at bounding box center [446, 309] width 12 height 12
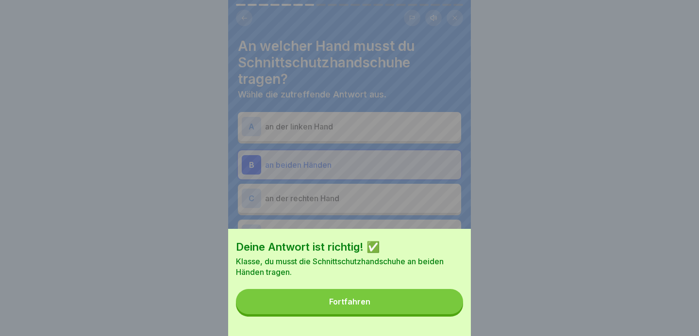
click at [373, 311] on button "Fortfahren" at bounding box center [349, 301] width 227 height 25
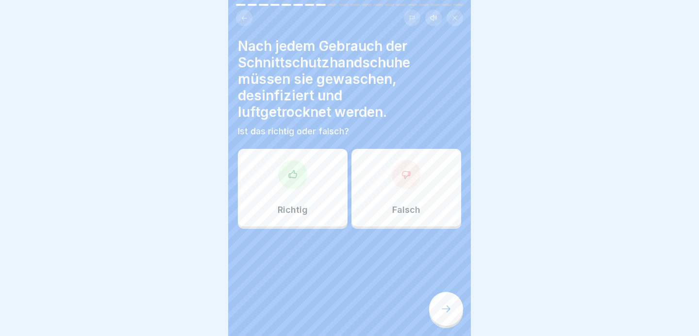
click at [275, 208] on div "Richtig" at bounding box center [293, 188] width 110 height 78
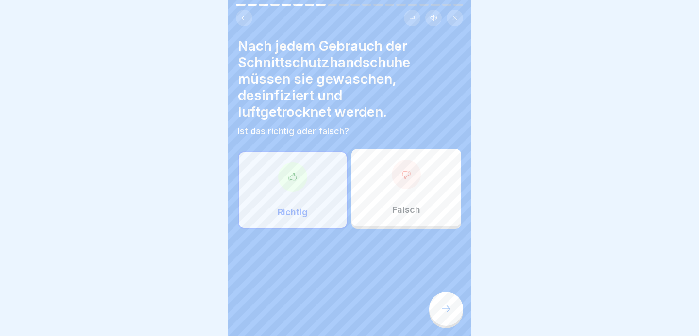
click at [446, 312] on icon at bounding box center [446, 309] width 12 height 12
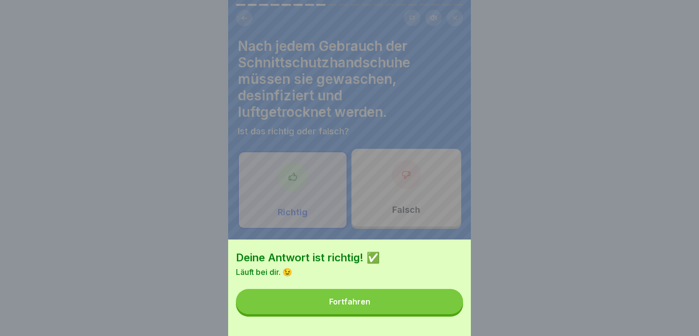
click at [417, 306] on button "Fortfahren" at bounding box center [349, 301] width 227 height 25
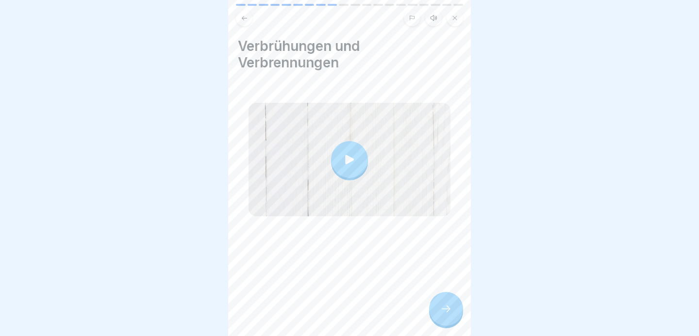
click at [436, 307] on div at bounding box center [446, 309] width 34 height 34
click at [448, 304] on icon at bounding box center [446, 309] width 12 height 12
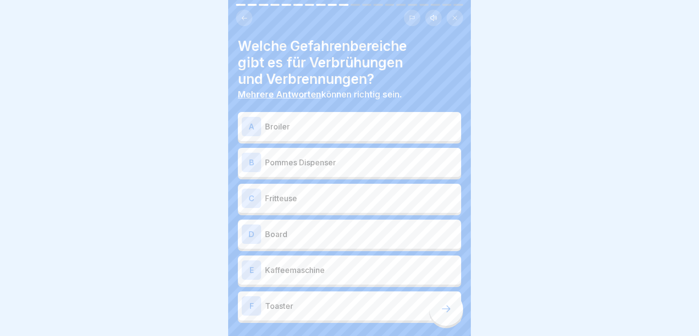
click at [254, 130] on div "A" at bounding box center [251, 126] width 19 height 19
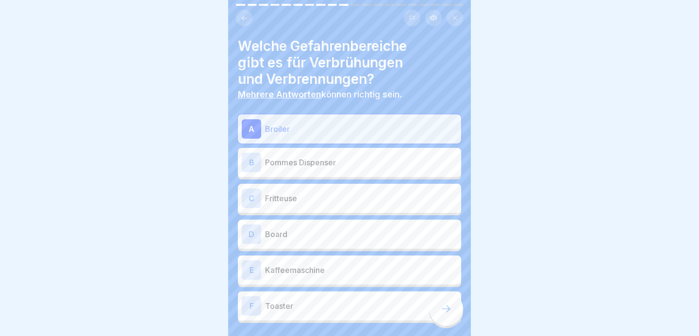
click at [250, 203] on div "C" at bounding box center [251, 198] width 19 height 19
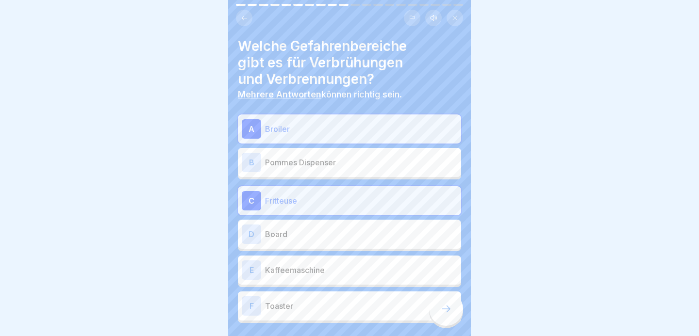
click at [250, 271] on div "E" at bounding box center [251, 270] width 19 height 19
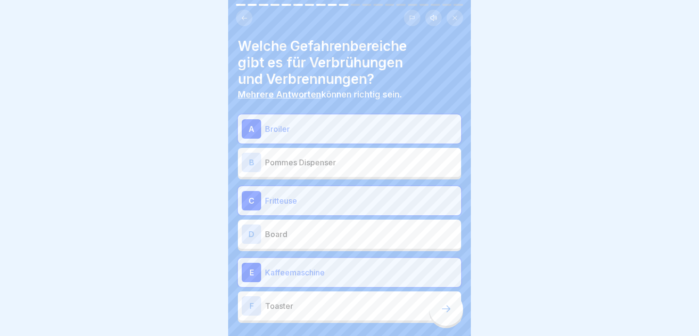
click at [250, 307] on div "F" at bounding box center [251, 305] width 19 height 19
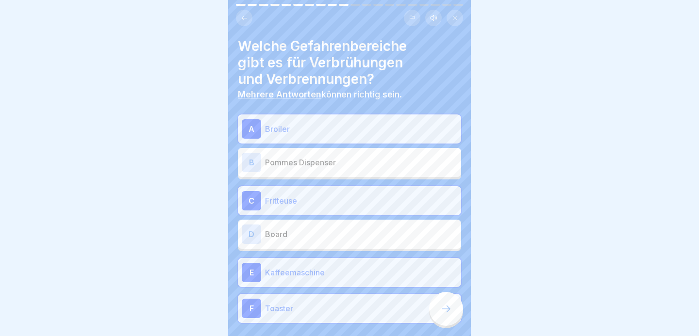
click at [253, 166] on div "B" at bounding box center [251, 162] width 19 height 19
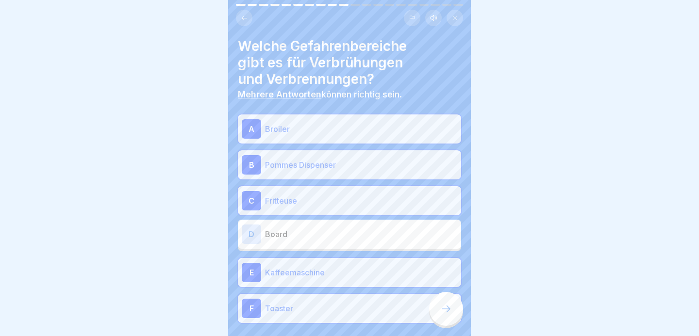
click at [445, 310] on icon at bounding box center [446, 309] width 12 height 12
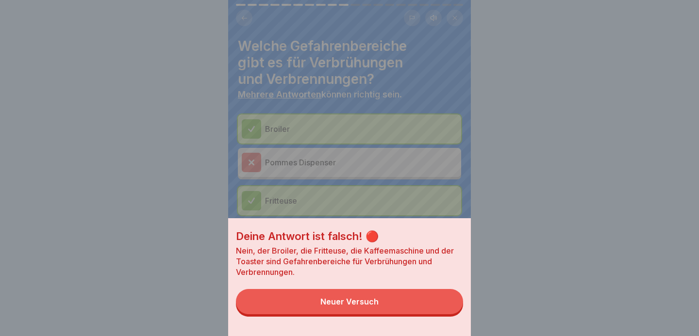
click at [366, 310] on button "Neuer Versuch" at bounding box center [349, 301] width 227 height 25
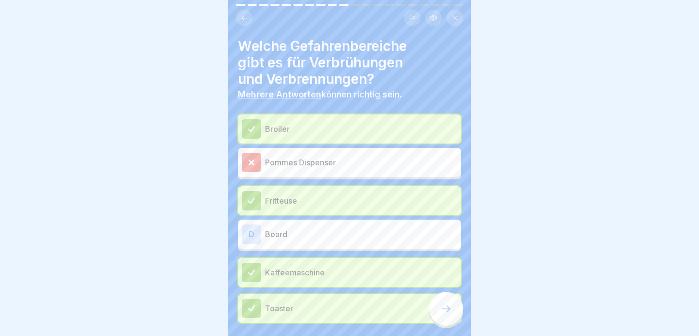
click at [258, 163] on div at bounding box center [251, 162] width 19 height 19
click at [443, 307] on icon at bounding box center [446, 309] width 12 height 12
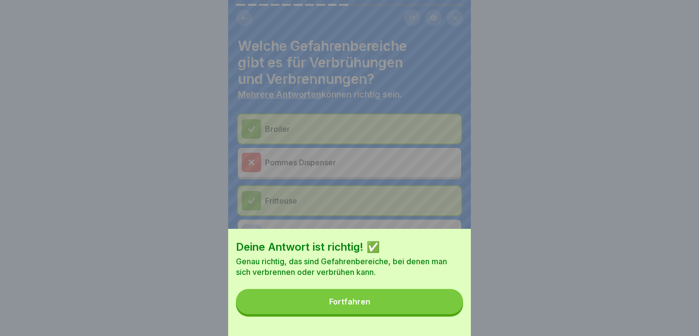
click at [386, 306] on button "Fortfahren" at bounding box center [349, 301] width 227 height 25
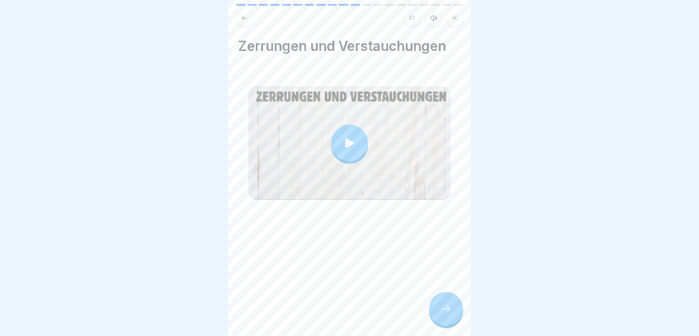
click at [348, 137] on div at bounding box center [349, 143] width 37 height 37
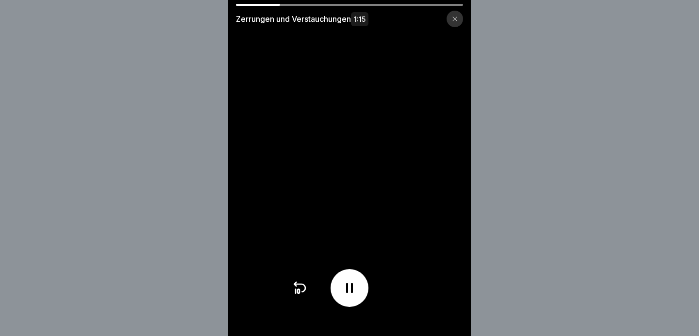
click at [455, 22] on div at bounding box center [454, 19] width 16 height 16
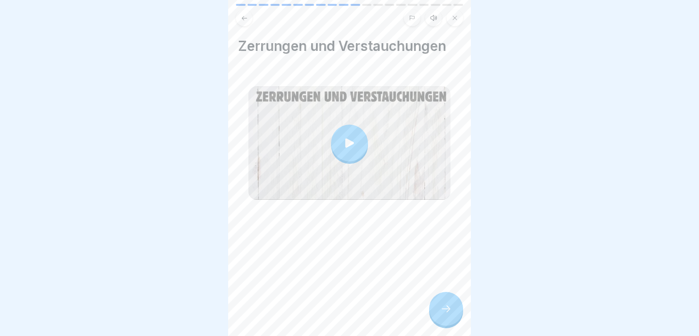
click at [457, 20] on icon at bounding box center [455, 18] width 6 height 6
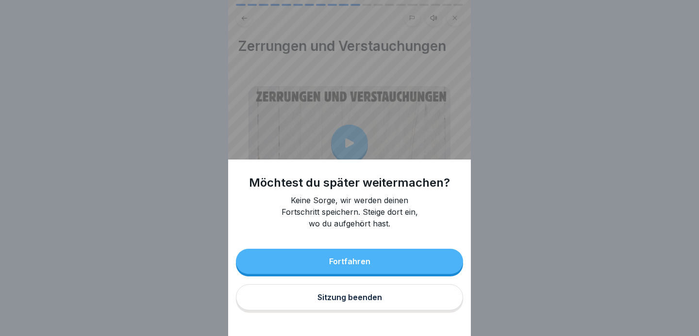
click at [337, 303] on button "Sitzung beenden" at bounding box center [349, 297] width 227 height 26
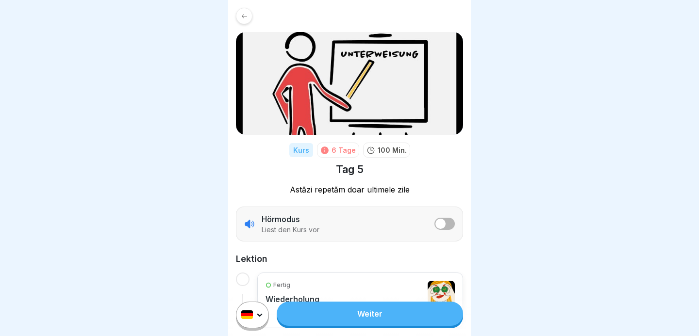
click at [240, 20] on div at bounding box center [244, 16] width 16 height 16
